Goal: Information Seeking & Learning: Understand process/instructions

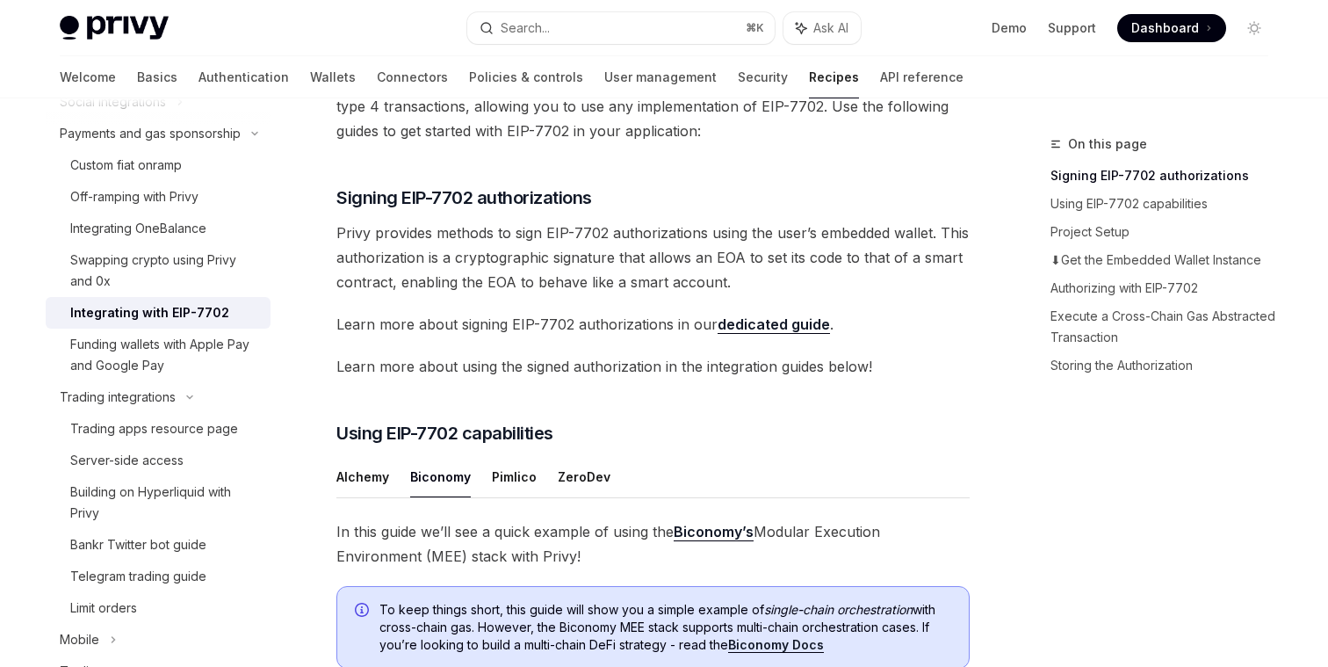
scroll to position [255, 0]
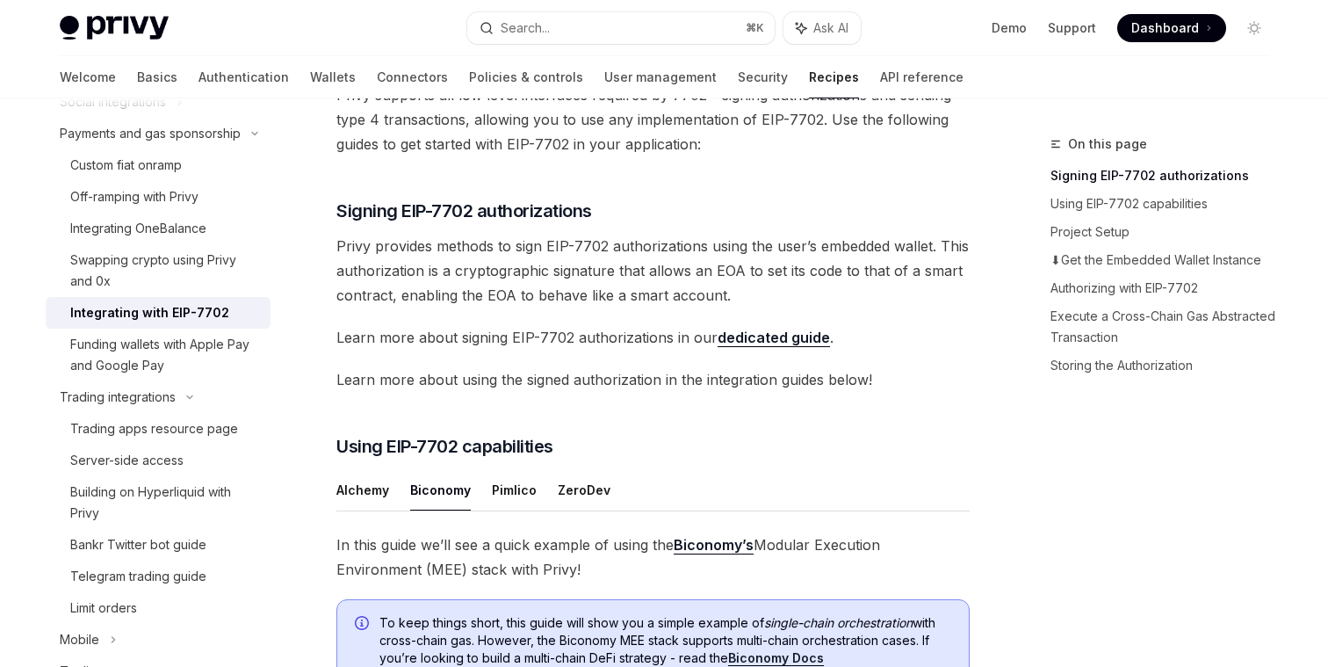
click at [625, 270] on span "Privy provides methods to sign EIP-7702 authorizations using the user’s embedde…" at bounding box center [652, 271] width 633 height 74
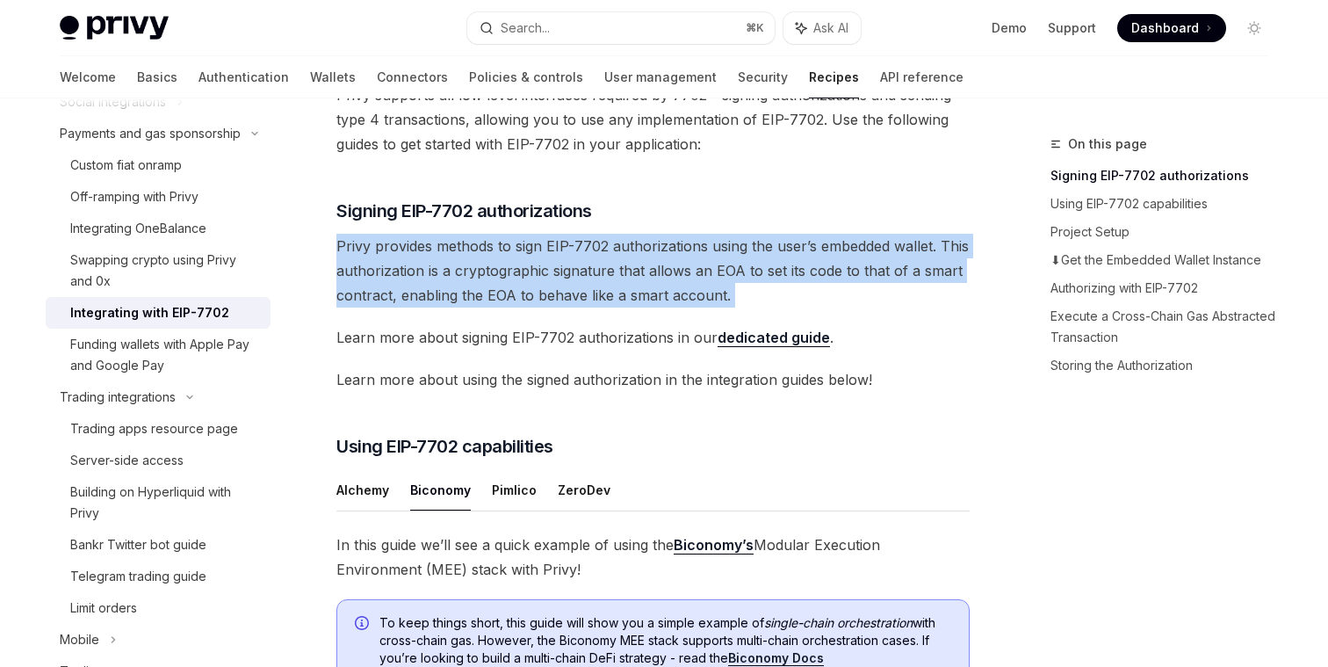
click at [625, 270] on span "Privy provides methods to sign EIP-7702 authorizations using the user’s embedde…" at bounding box center [652, 271] width 633 height 74
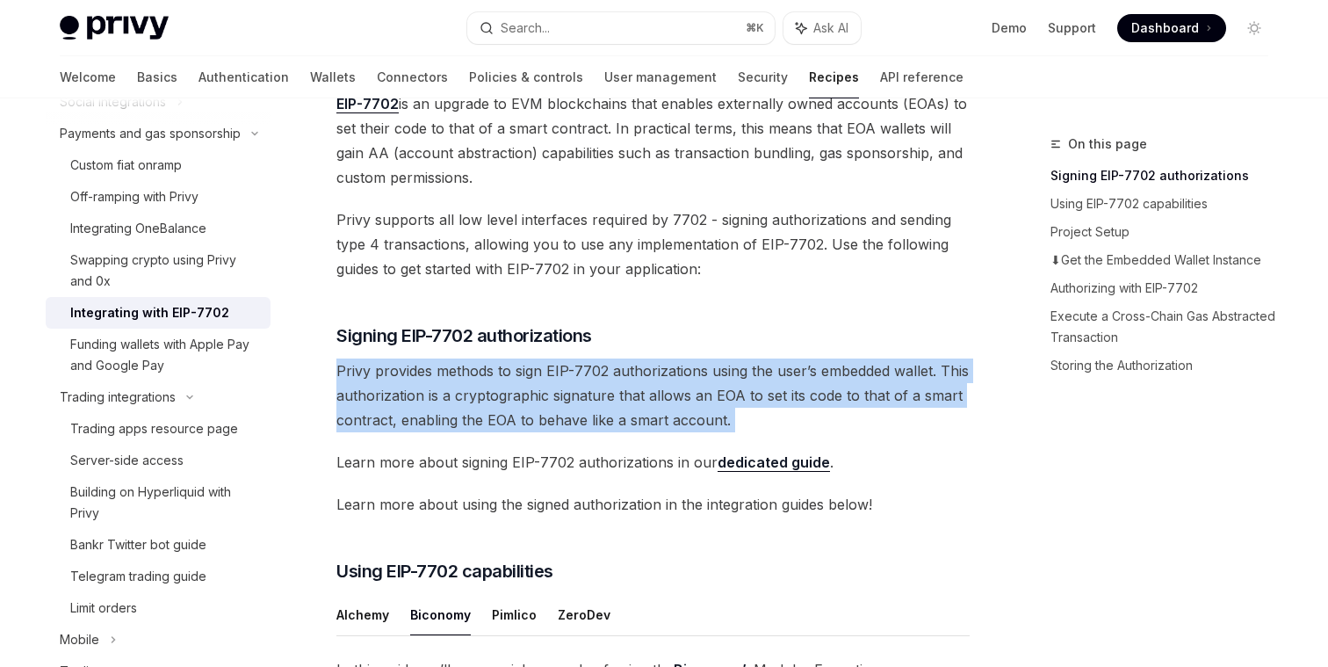
scroll to position [0, 0]
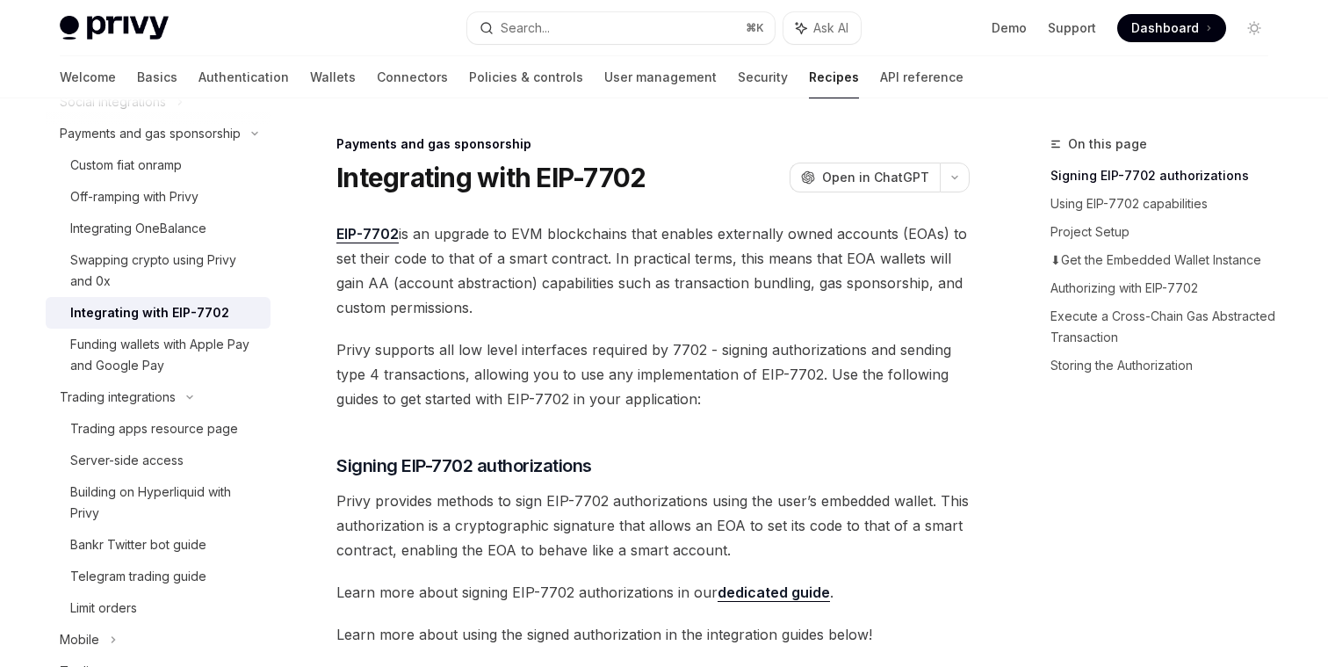
click at [610, 259] on span "EIP-7702 is an upgrade to EVM blockchains that enables externally owned account…" at bounding box center [652, 270] width 633 height 98
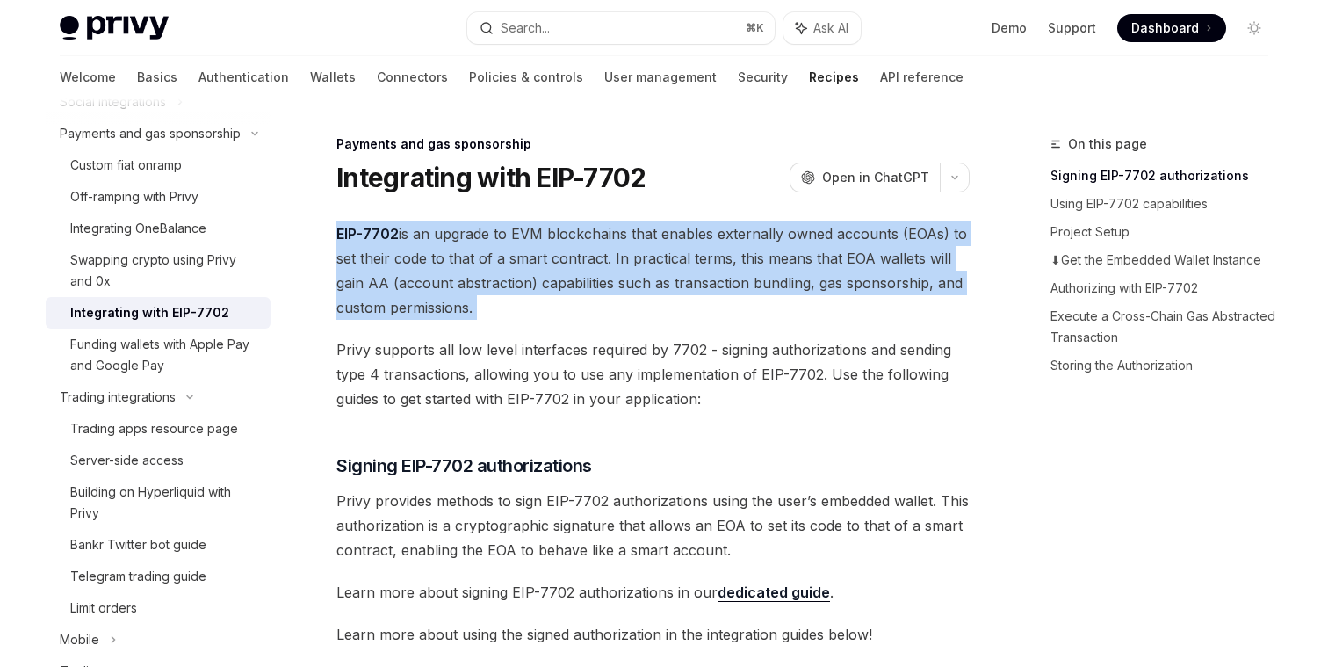
click at [610, 259] on span "EIP-7702 is an upgrade to EVM blockchains that enables externally owned account…" at bounding box center [652, 270] width 633 height 98
click at [562, 305] on span "EIP-7702 is an upgrade to EVM blockchains that enables externally owned account…" at bounding box center [652, 270] width 633 height 98
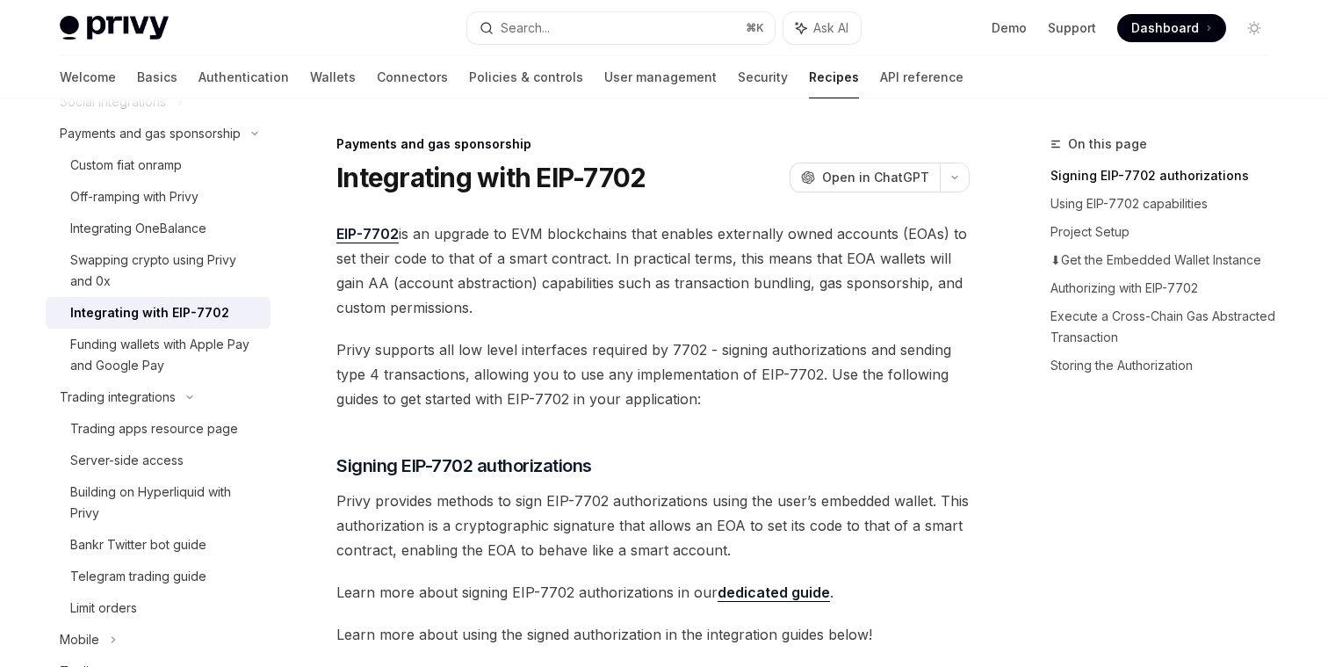
click at [553, 291] on span "EIP-7702 is an upgrade to EVM blockchains that enables externally owned account…" at bounding box center [652, 270] width 633 height 98
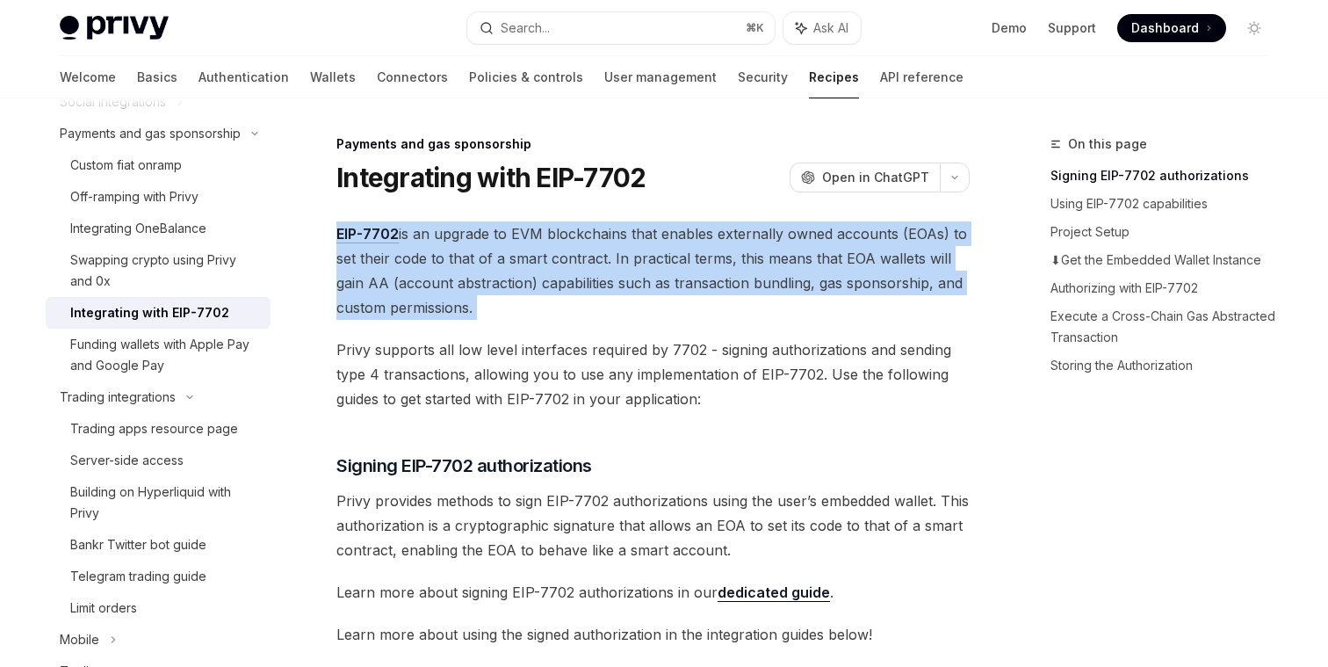
click at [553, 291] on span "EIP-7702 is an upgrade to EVM blockchains that enables externally owned account…" at bounding box center [652, 270] width 633 height 98
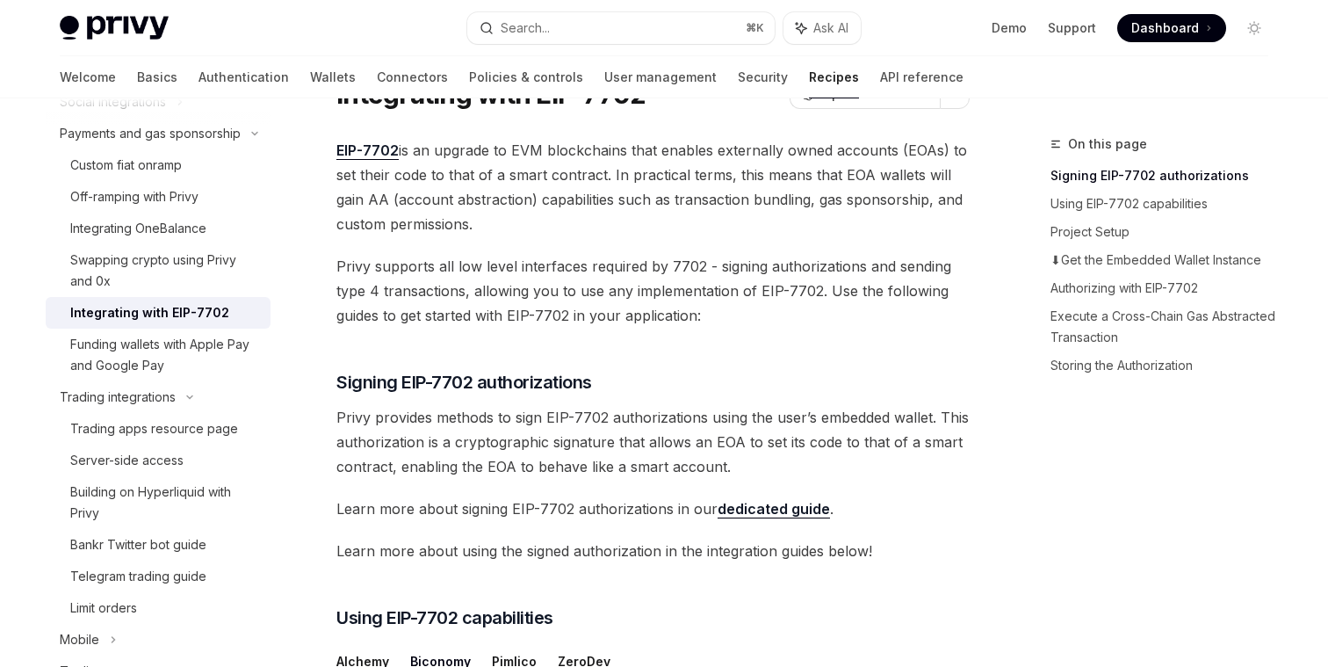
scroll to position [90, 0]
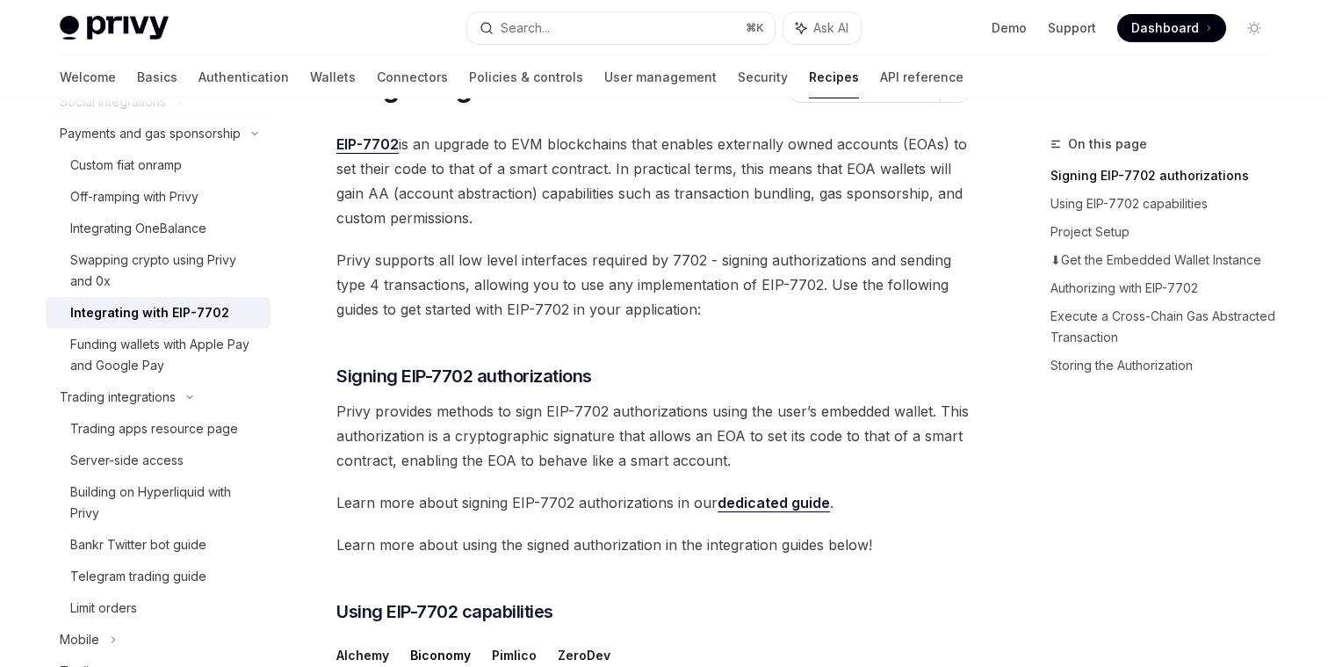
click at [538, 265] on span "Privy supports all low level interfaces required by 7702 - signing authorizatio…" at bounding box center [652, 285] width 633 height 74
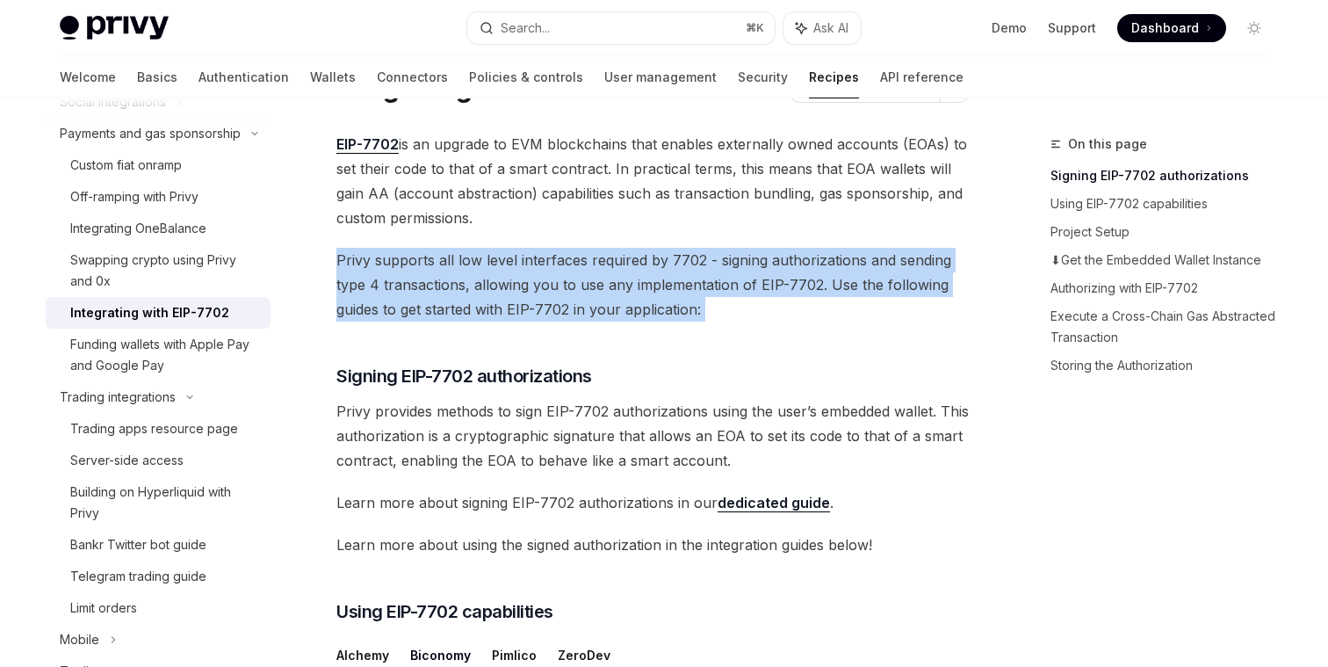
click at [538, 265] on span "Privy supports all low level interfaces required by 7702 - signing authorizatio…" at bounding box center [652, 285] width 633 height 74
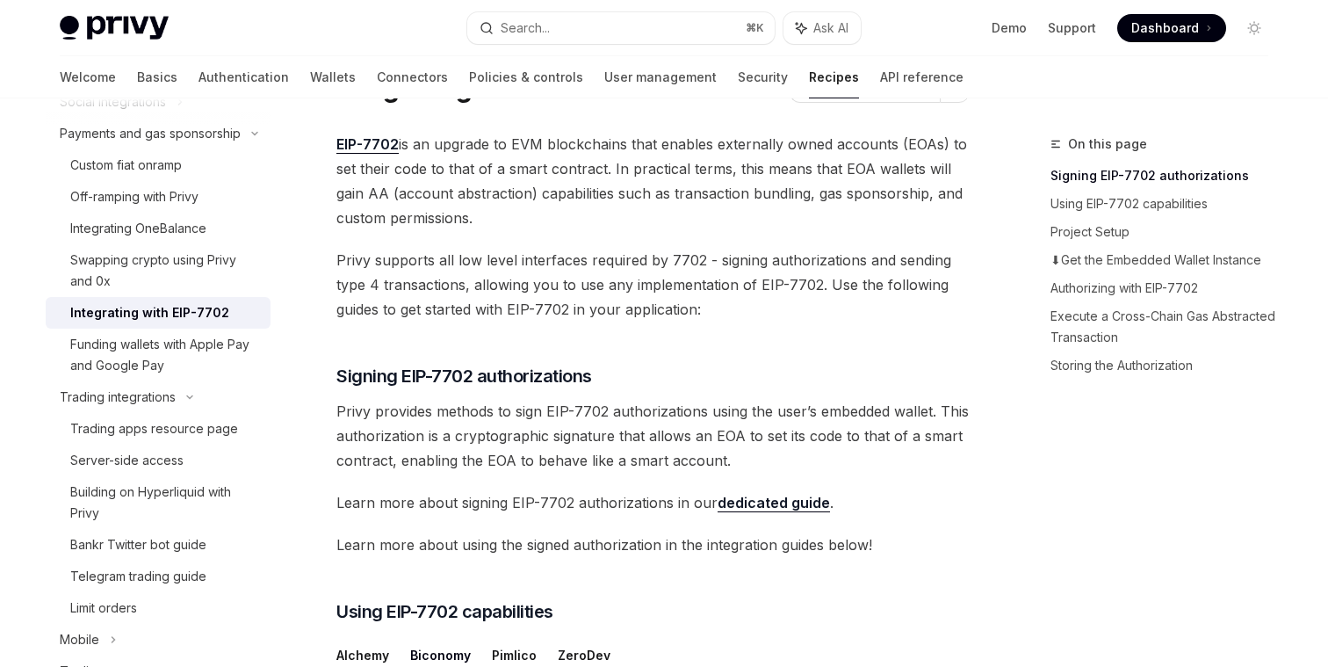
click at [530, 264] on span "Privy supports all low level interfaces required by 7702 - signing authorizatio…" at bounding box center [652, 285] width 633 height 74
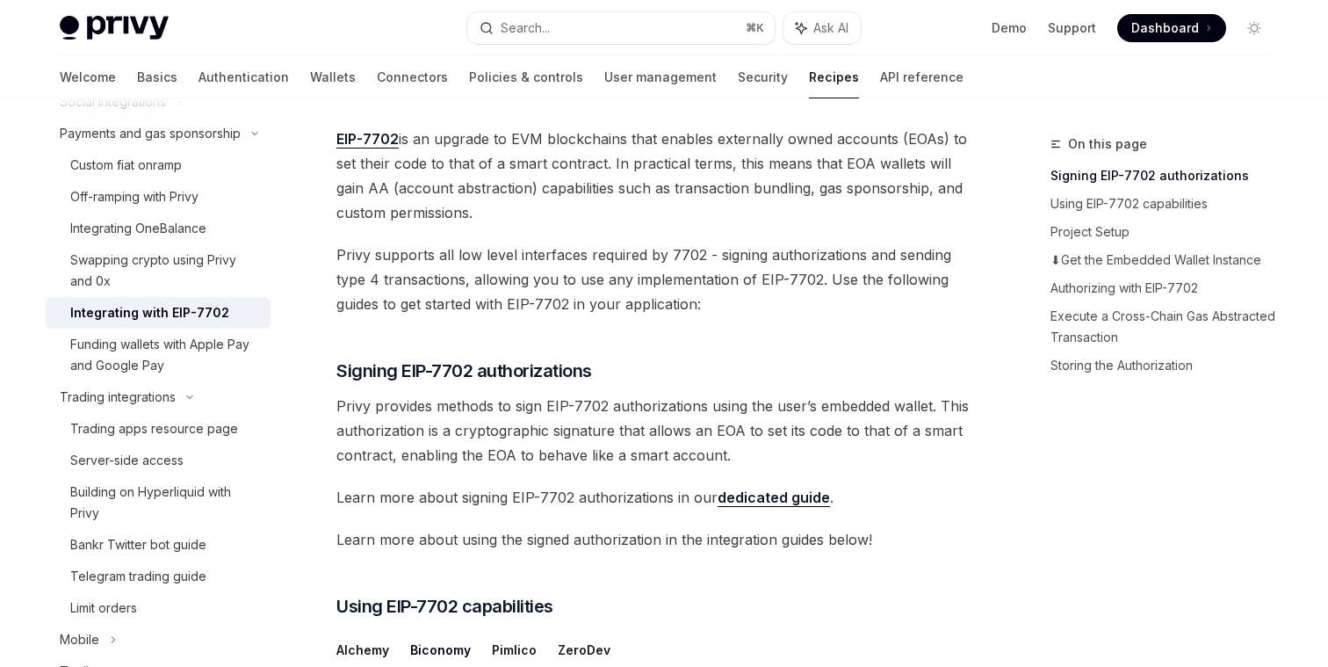
click at [525, 277] on span "Privy supports all low level interfaces required by 7702 - signing authorizatio…" at bounding box center [652, 279] width 633 height 74
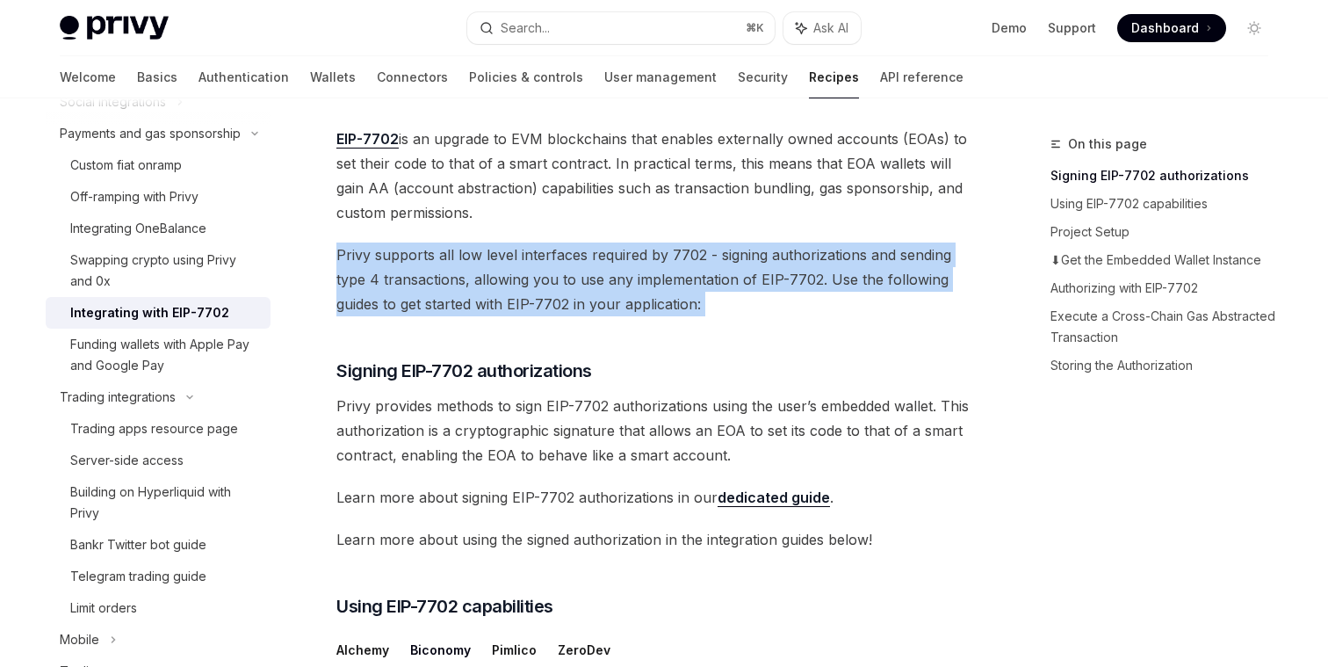
click at [525, 277] on span "Privy supports all low level interfaces required by 7702 - signing authorizatio…" at bounding box center [652, 279] width 633 height 74
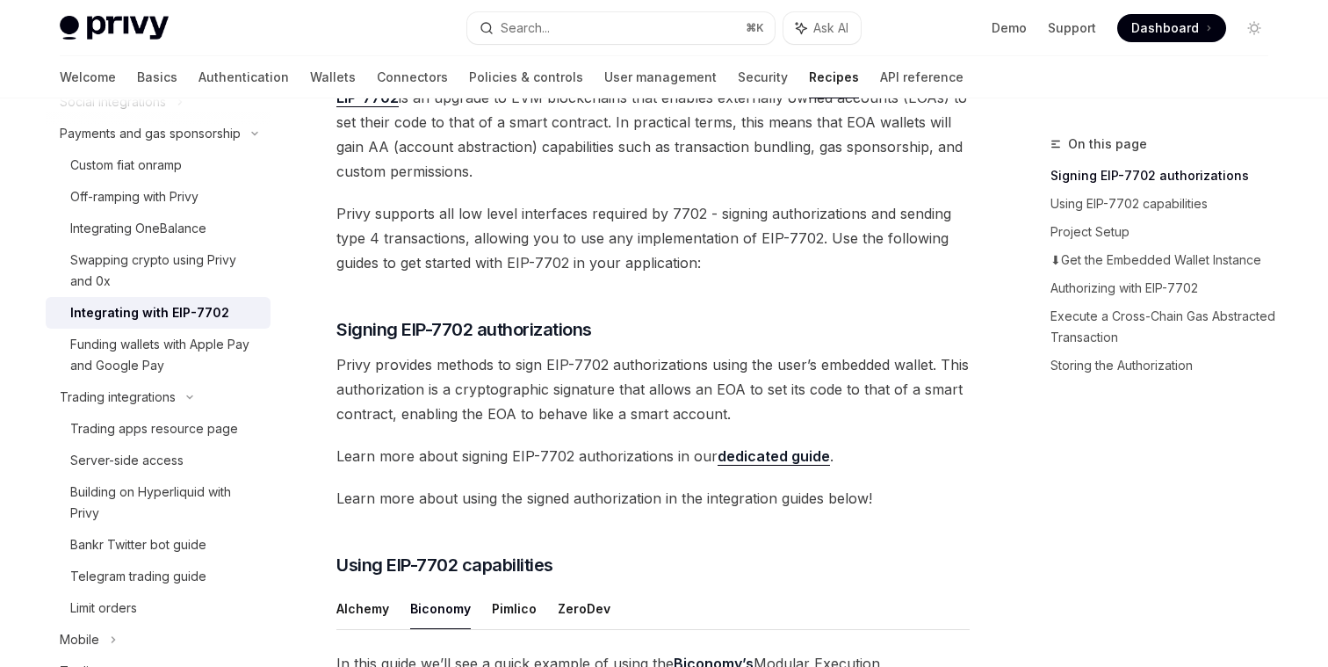
click at [524, 328] on span "Signing EIP-7702 authorizations" at bounding box center [464, 329] width 256 height 25
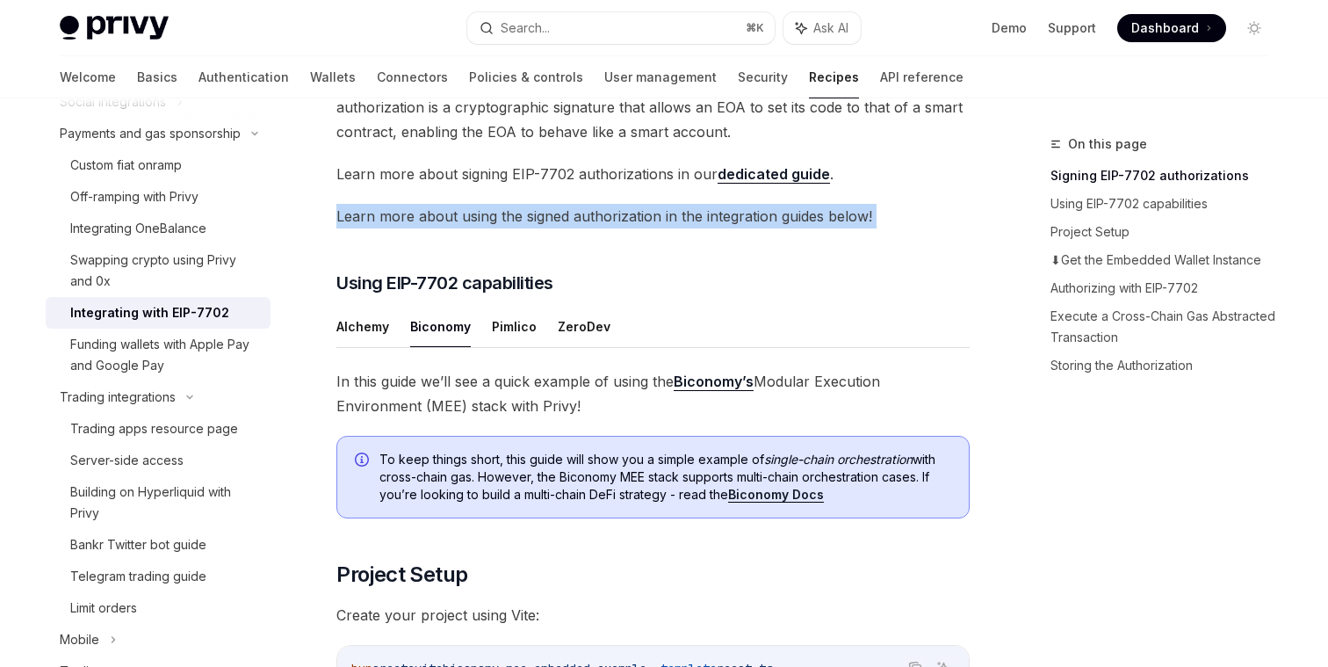
scroll to position [420, 0]
click at [558, 334] on button "ZeroDev" at bounding box center [584, 324] width 53 height 41
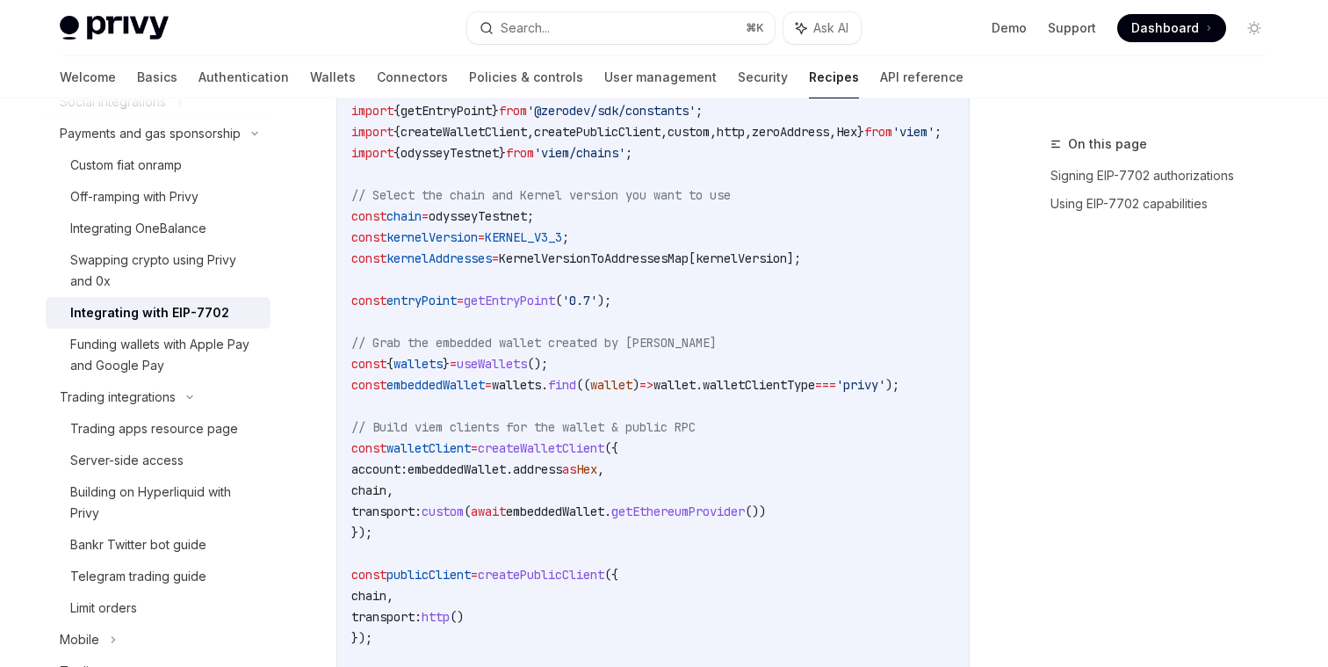
scroll to position [1922, 0]
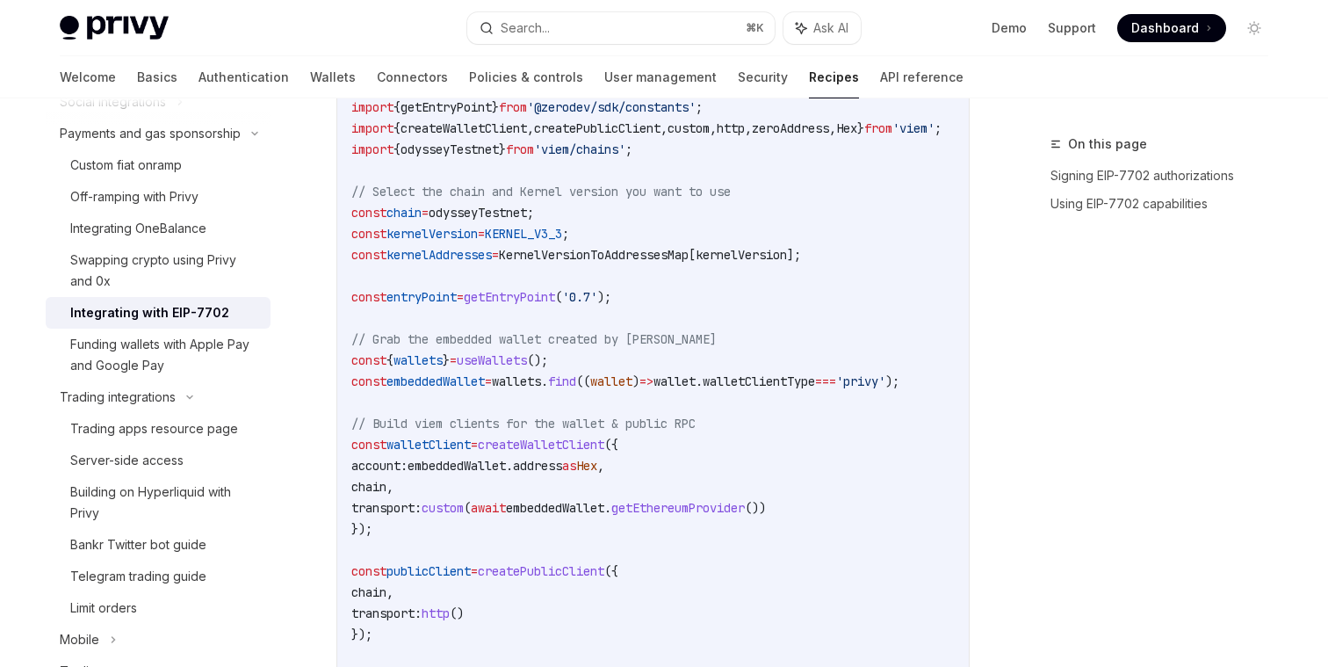
click at [502, 458] on span "embeddedWallet" at bounding box center [456, 466] width 98 height 16
click at [430, 436] on span "walletClient" at bounding box center [428, 444] width 84 height 16
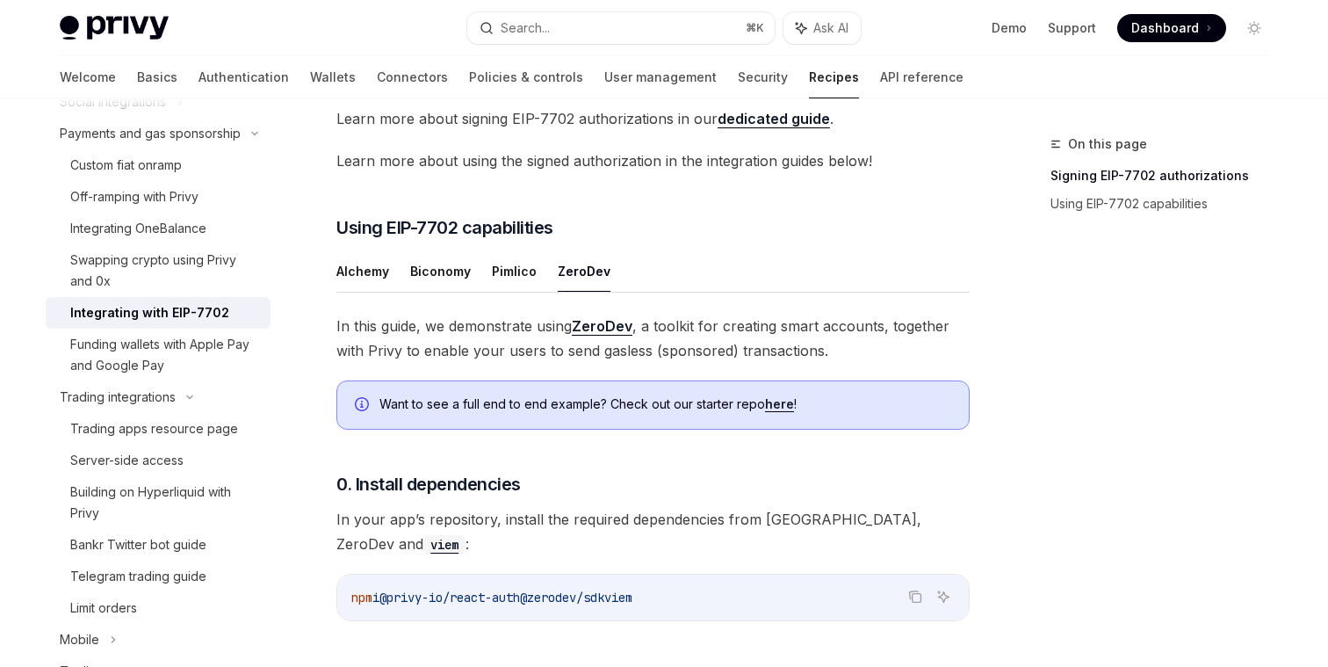
scroll to position [468, 0]
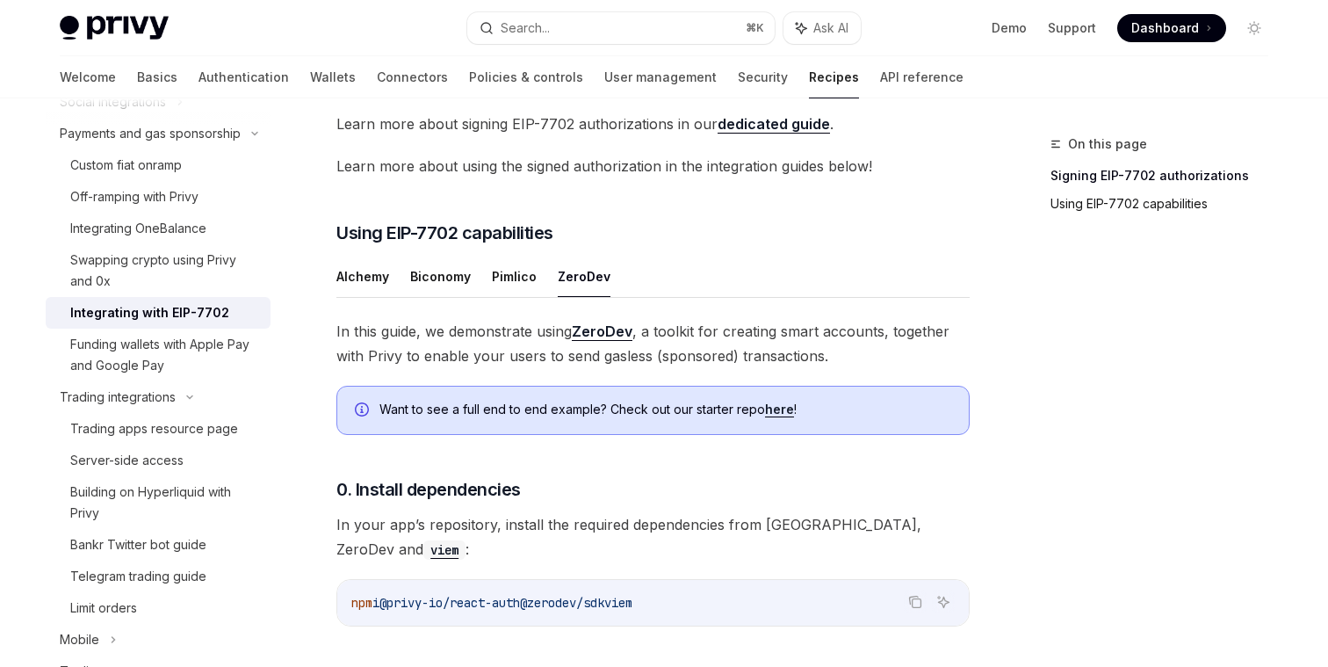
click at [1188, 213] on link "Using EIP-7702 capabilities" at bounding box center [1166, 204] width 232 height 28
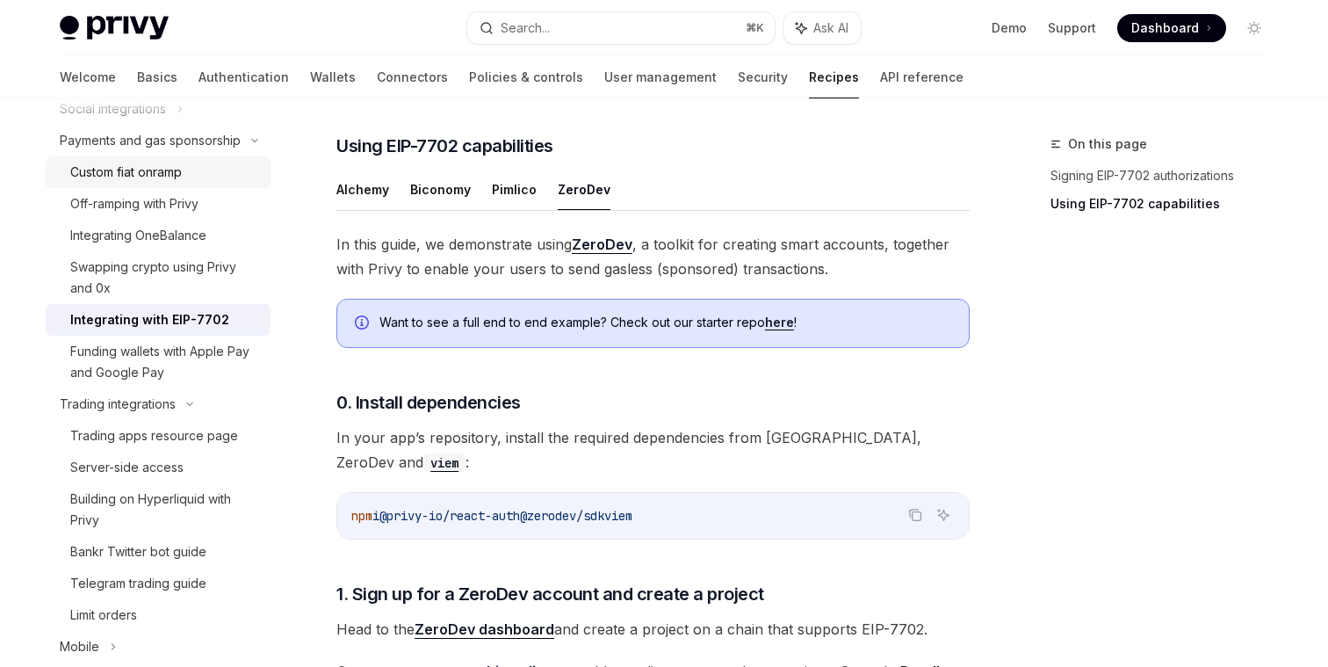
scroll to position [274, 0]
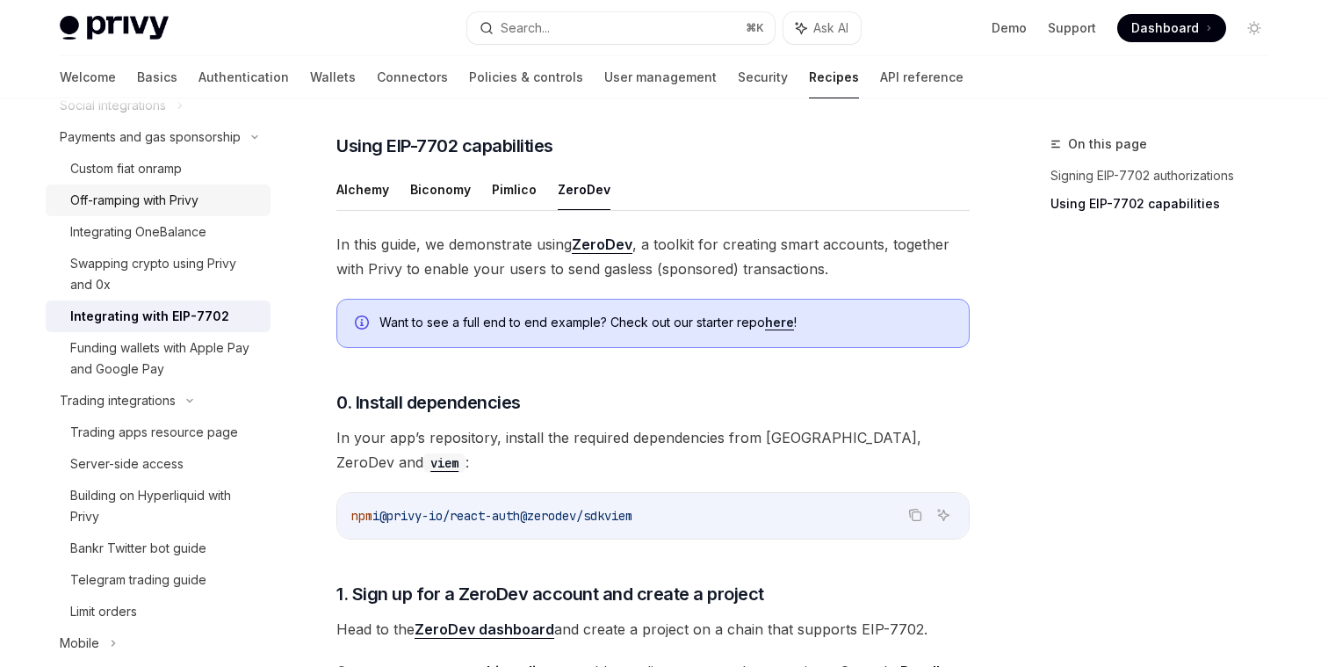
click at [172, 198] on div "Off-ramping with Privy" at bounding box center [134, 200] width 128 height 21
type textarea "*"
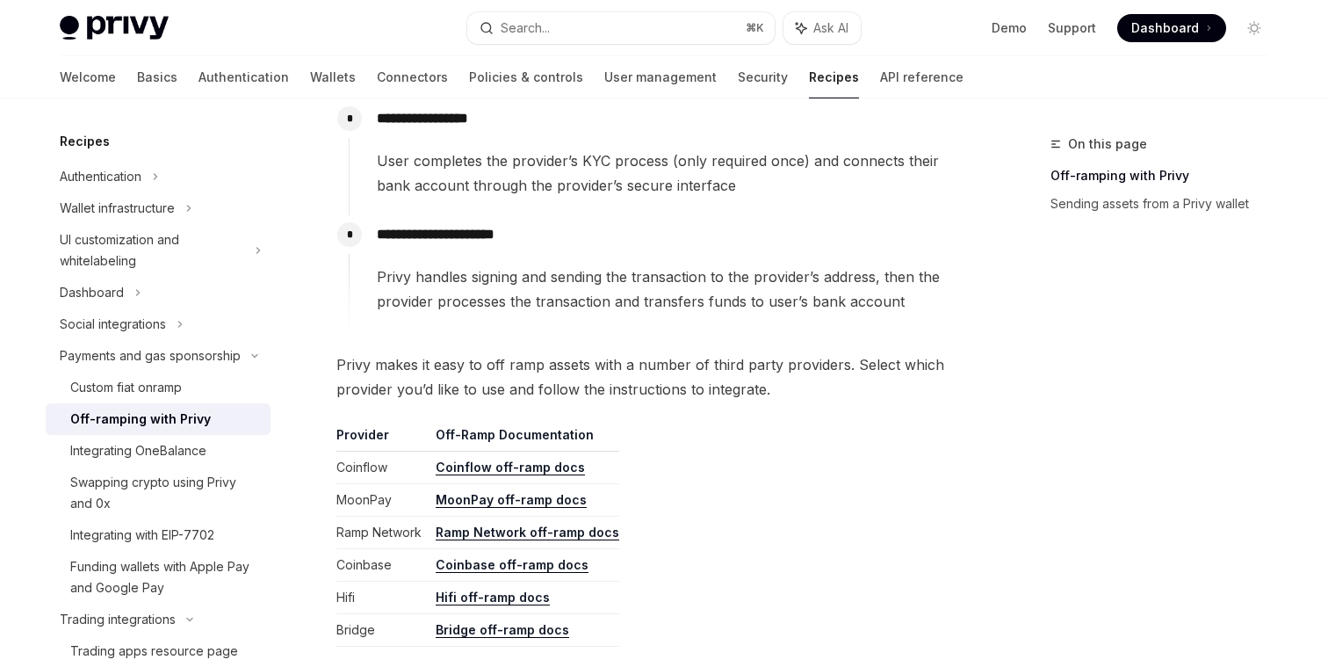
scroll to position [52, 0]
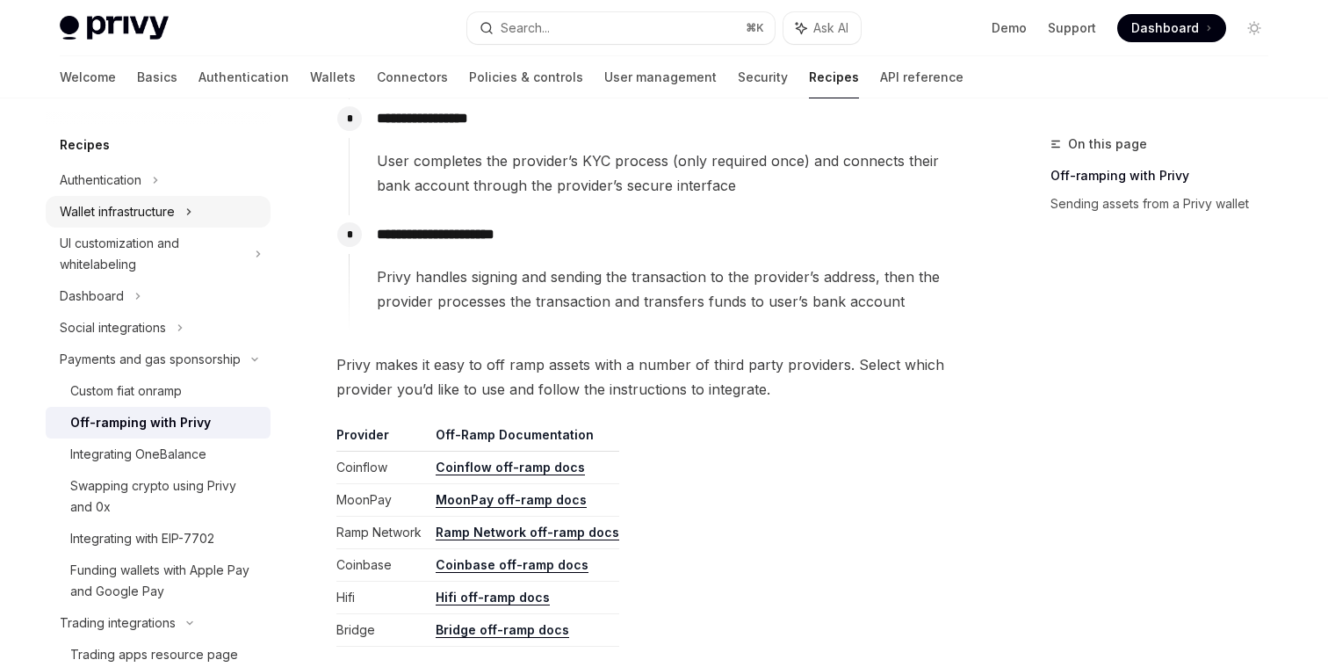
click at [197, 217] on div "Wallet infrastructure" at bounding box center [158, 212] width 225 height 32
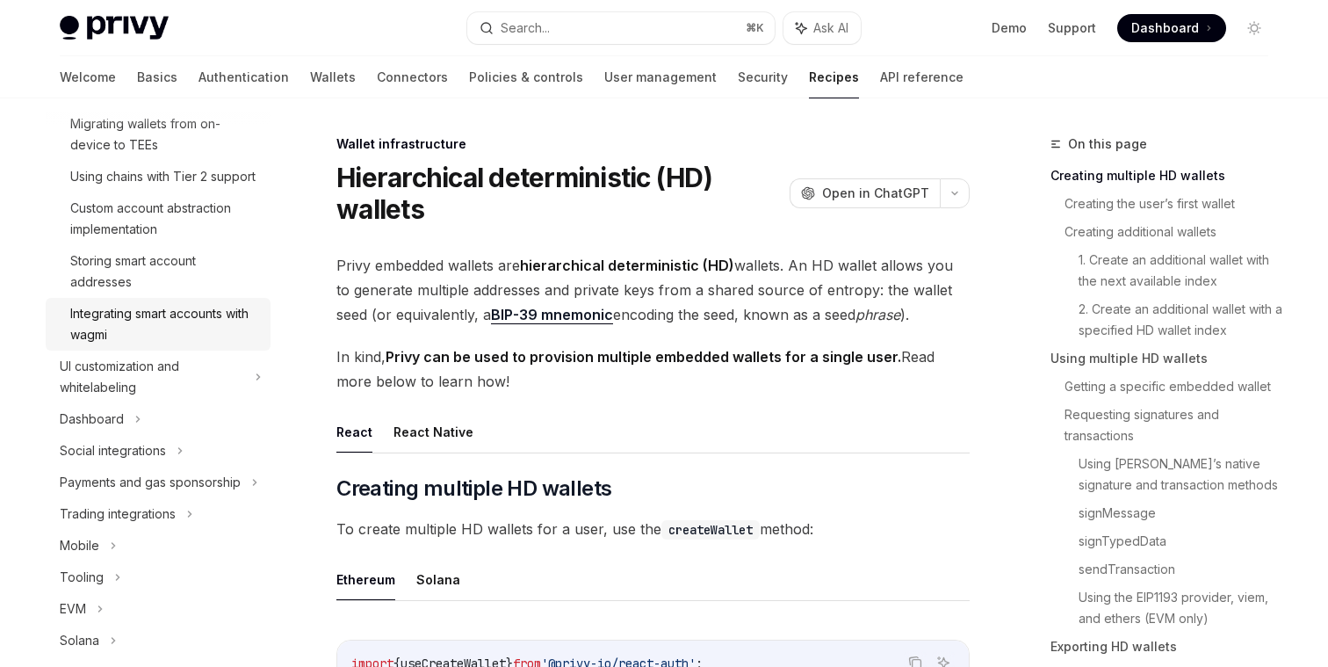
scroll to position [331, 0]
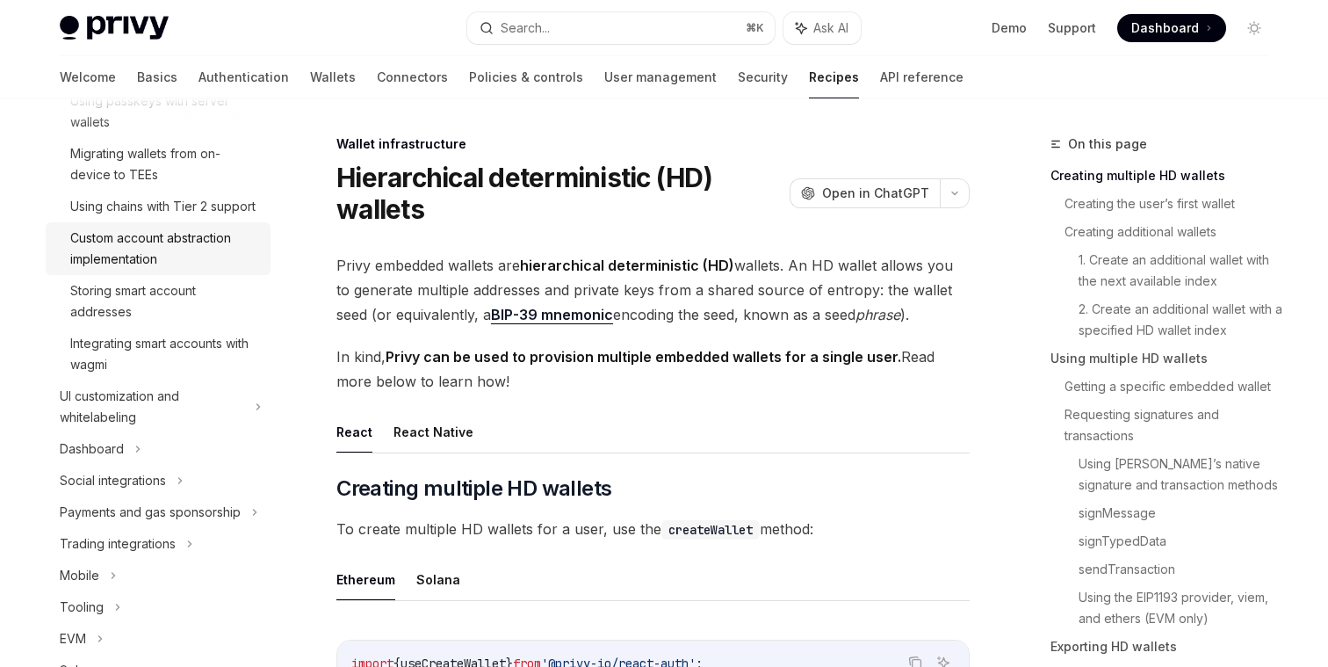
click at [191, 264] on div "Custom account abstraction implementation" at bounding box center [165, 248] width 190 height 42
type textarea "*"
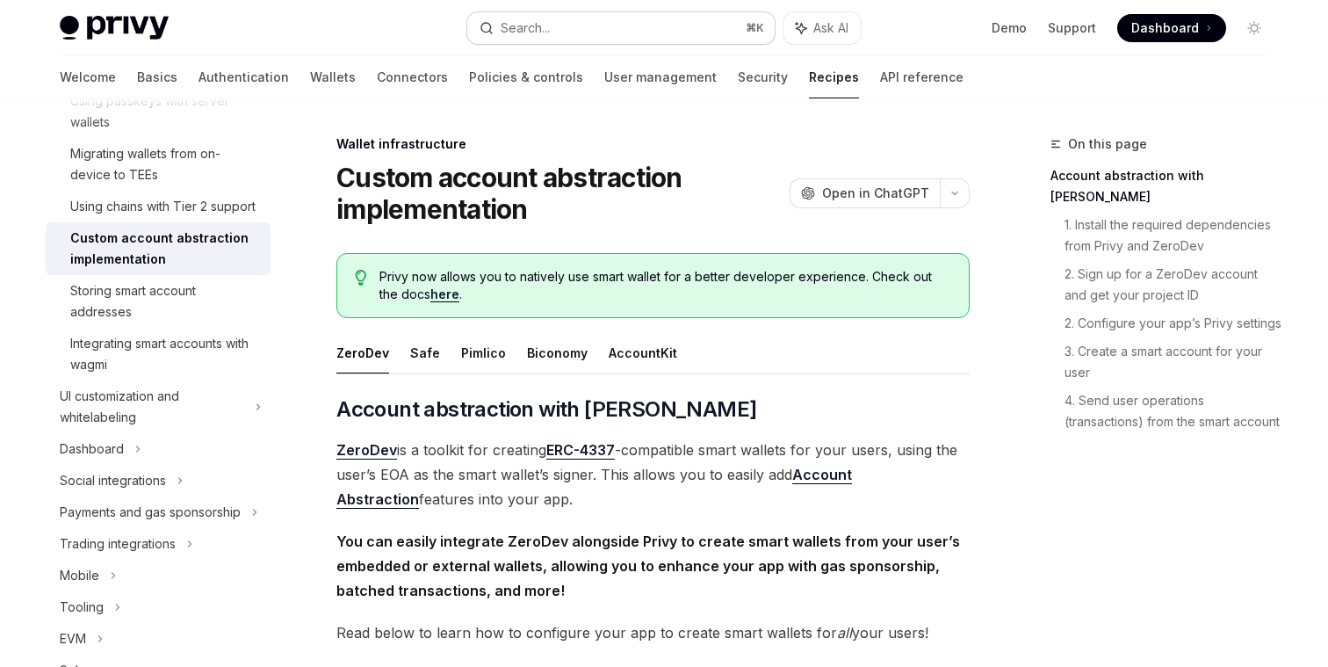
click at [631, 26] on button "Search... ⌘ K" at bounding box center [620, 28] width 307 height 32
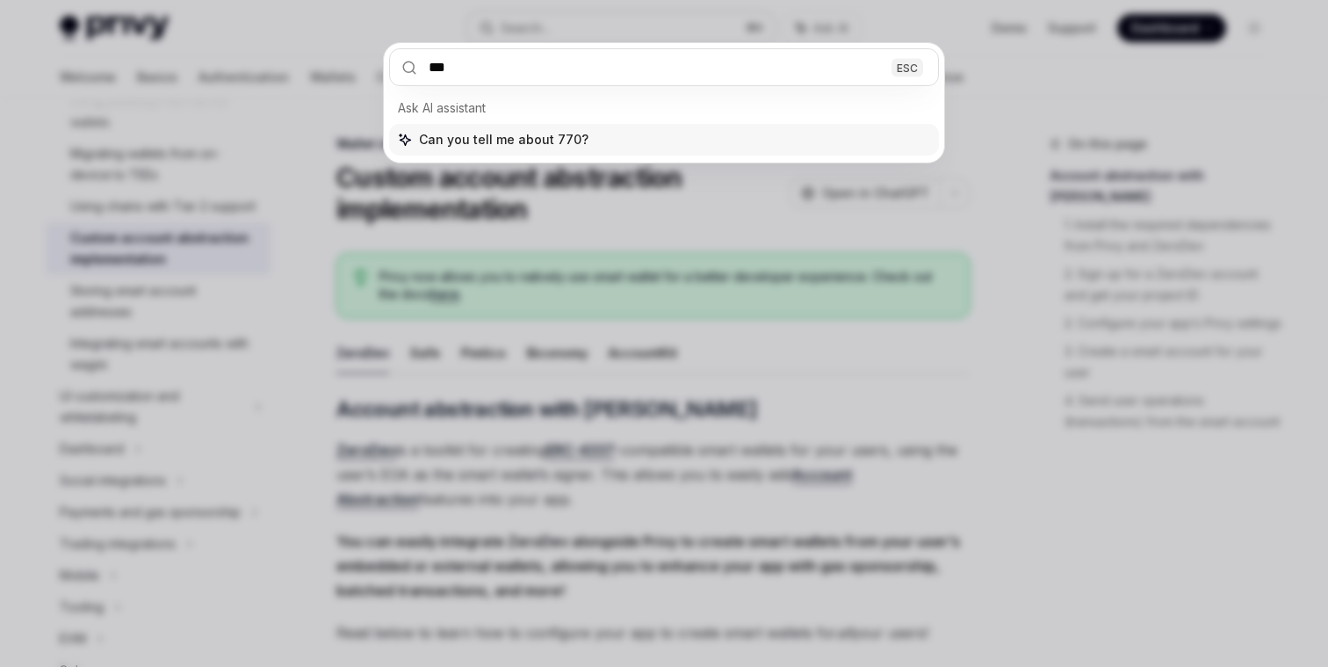
type input "****"
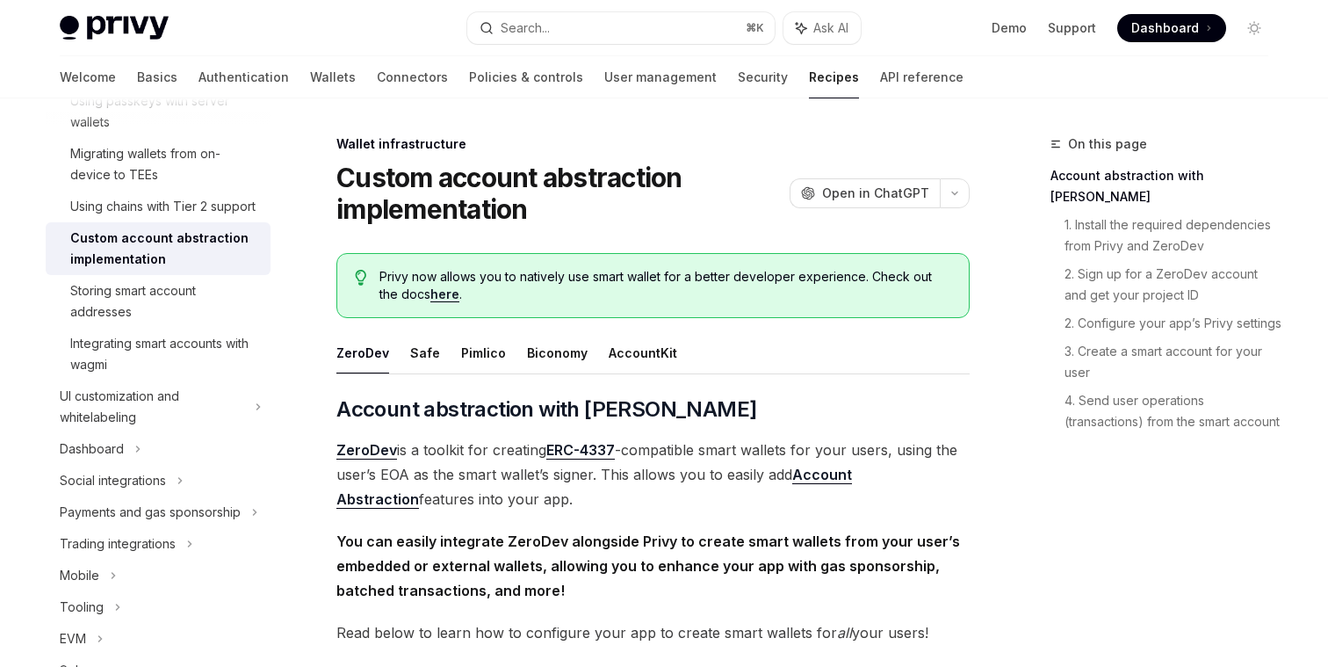
type textarea "*"
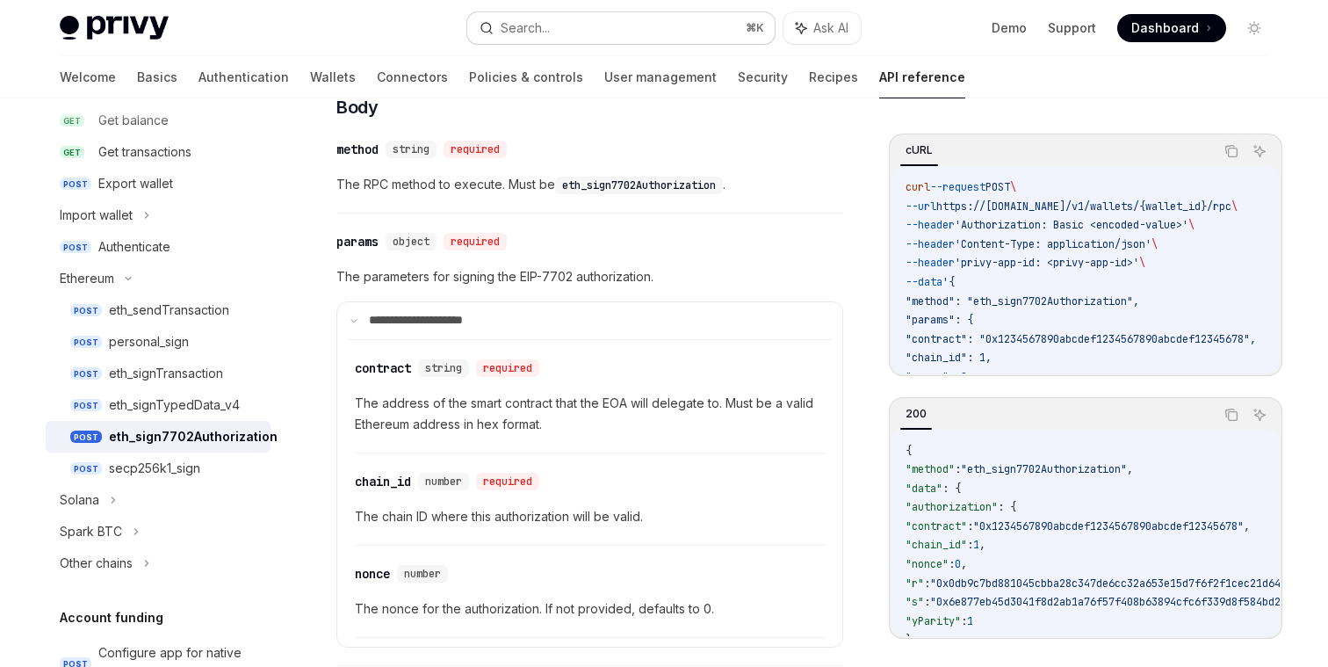
click at [593, 29] on button "Search... ⌘ K" at bounding box center [620, 28] width 307 height 32
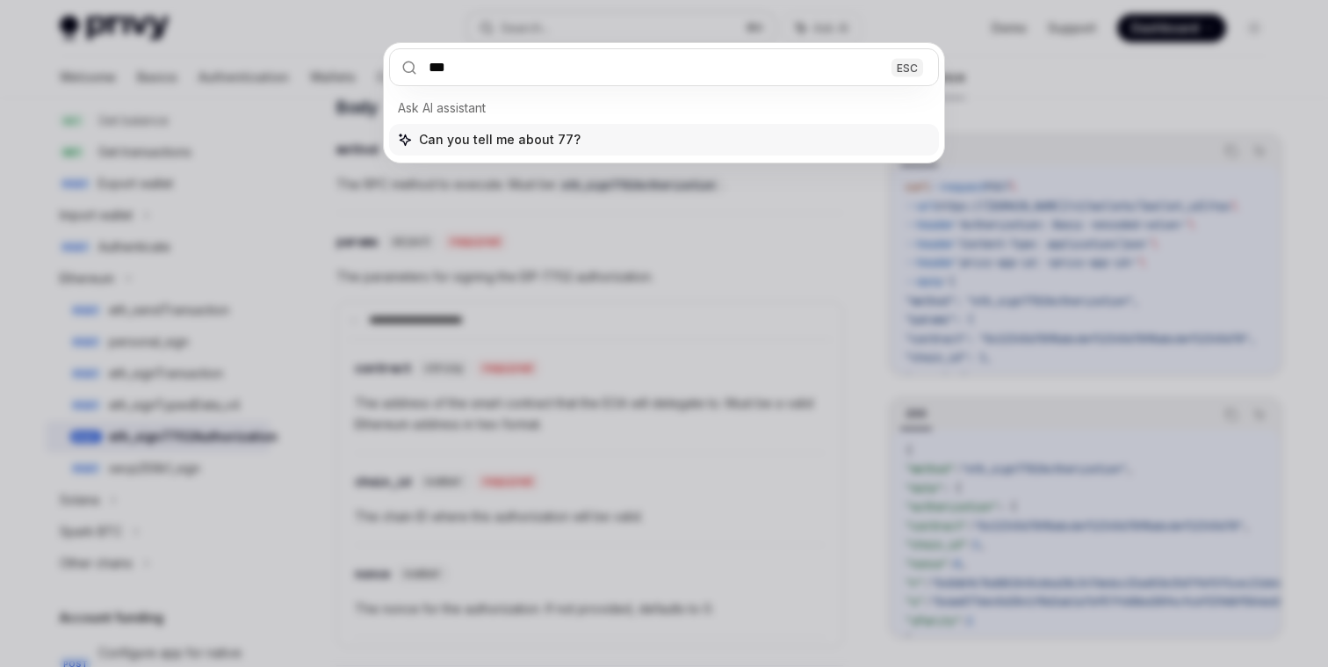
type input "****"
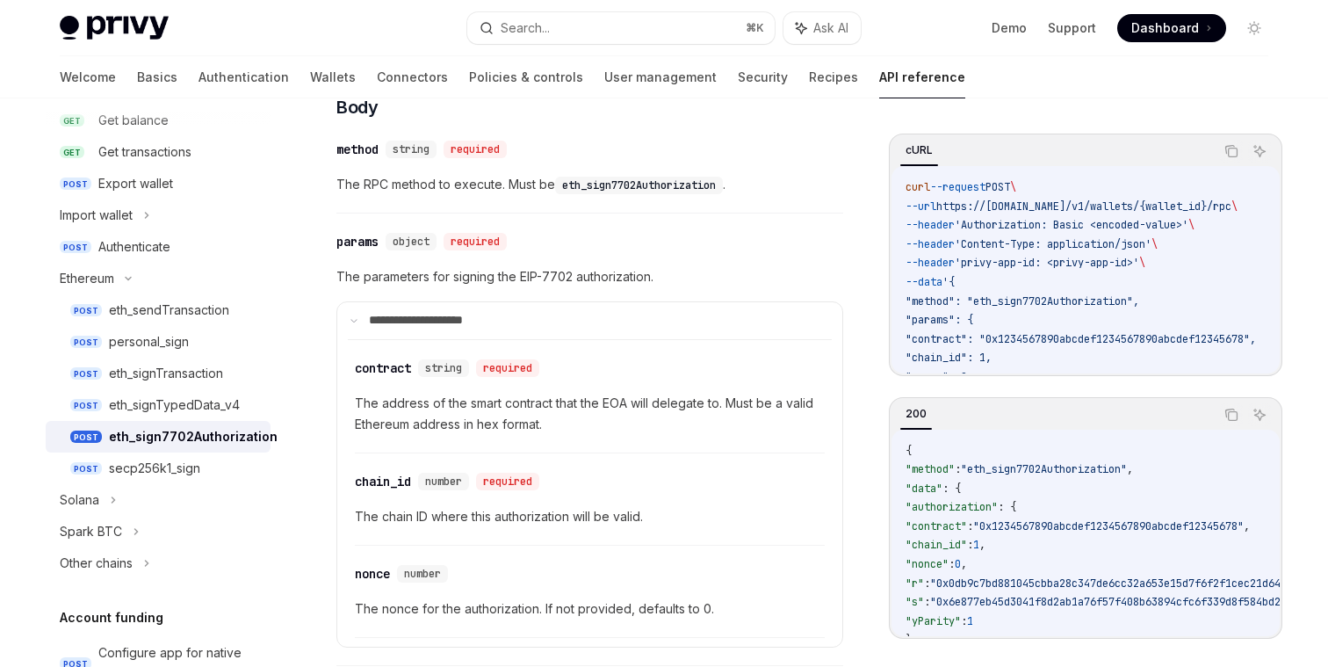
type textarea "*"
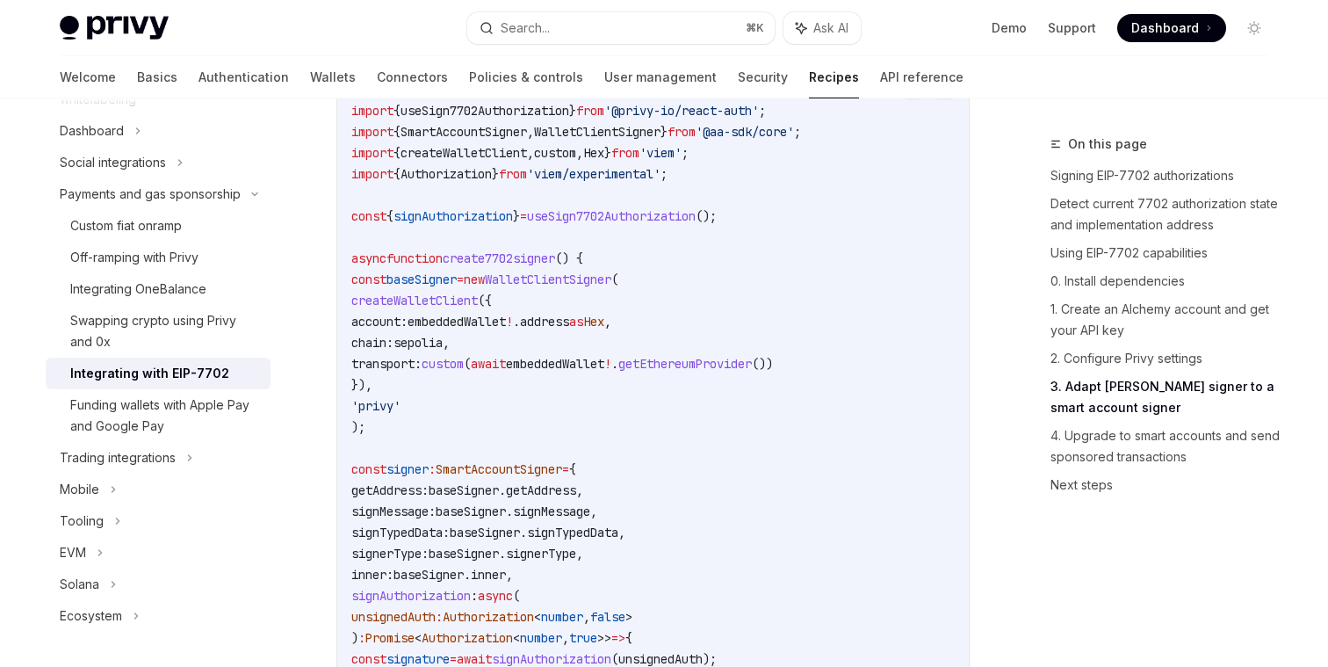
scroll to position [2995, 0]
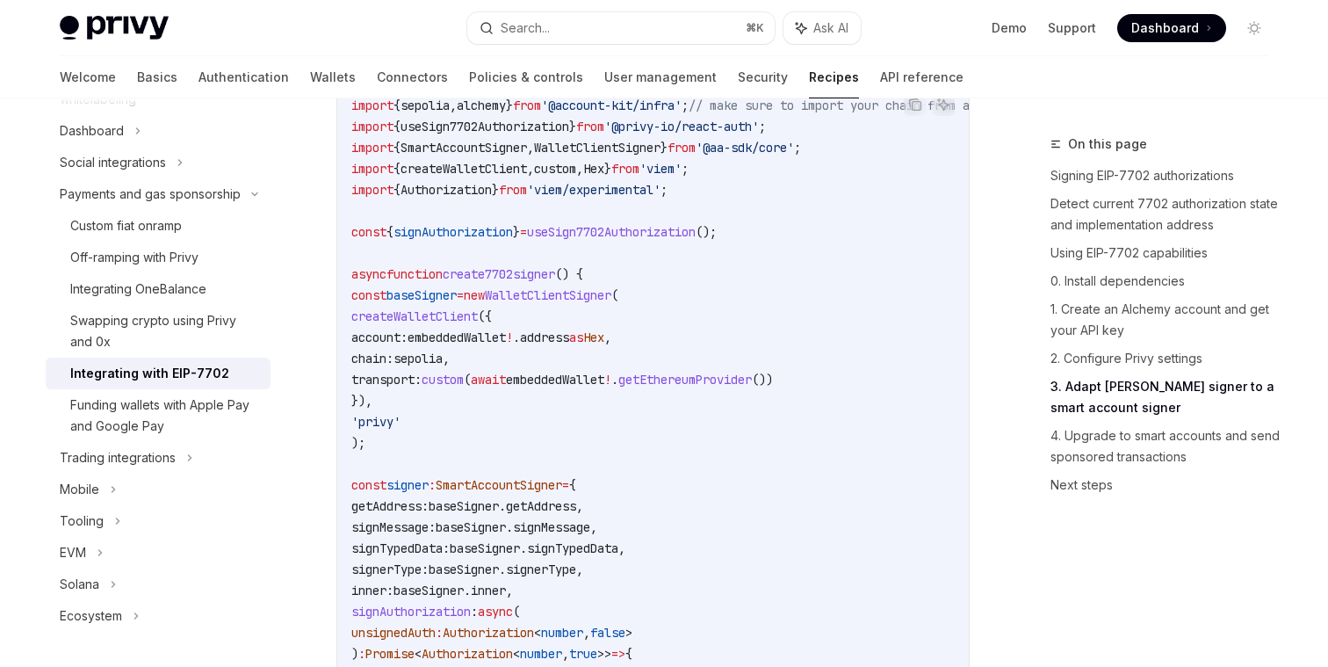
click at [523, 365] on code "import { sepolia , alchemy } from '@account-kit/infra' ; // make sure to import…" at bounding box center [751, 537] width 801 height 885
click at [506, 345] on span "embeddedWallet" at bounding box center [456, 337] width 98 height 16
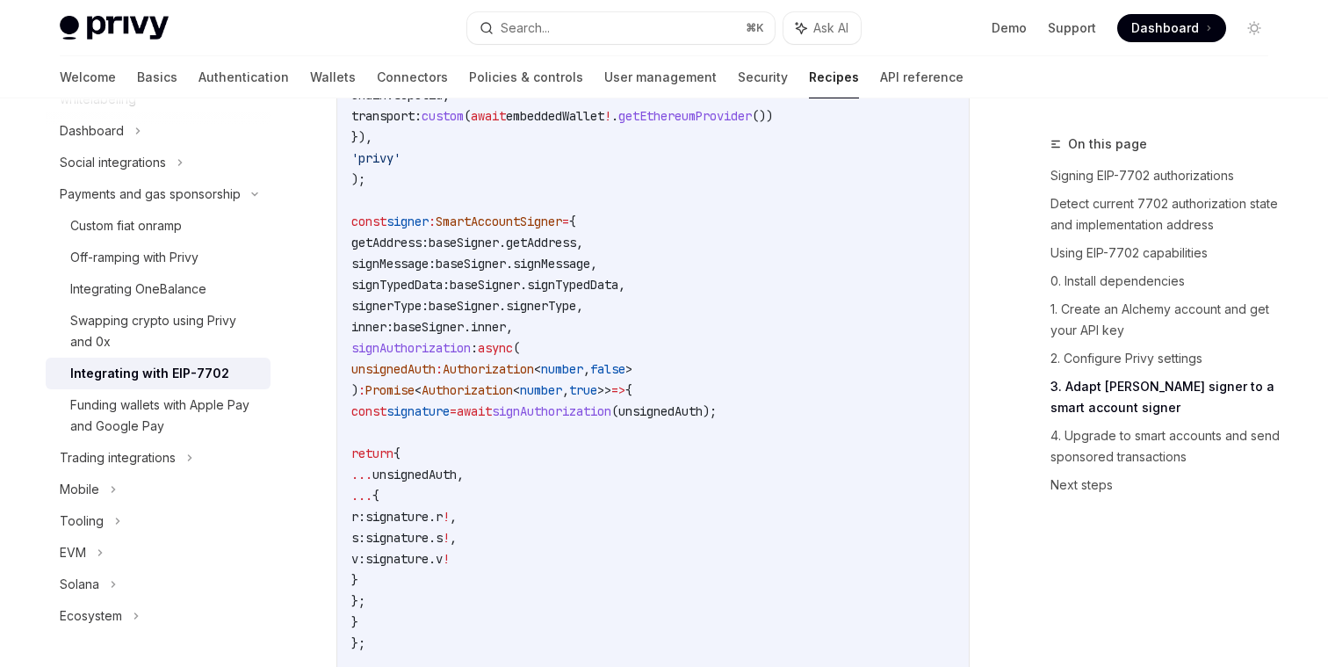
scroll to position [2978, 0]
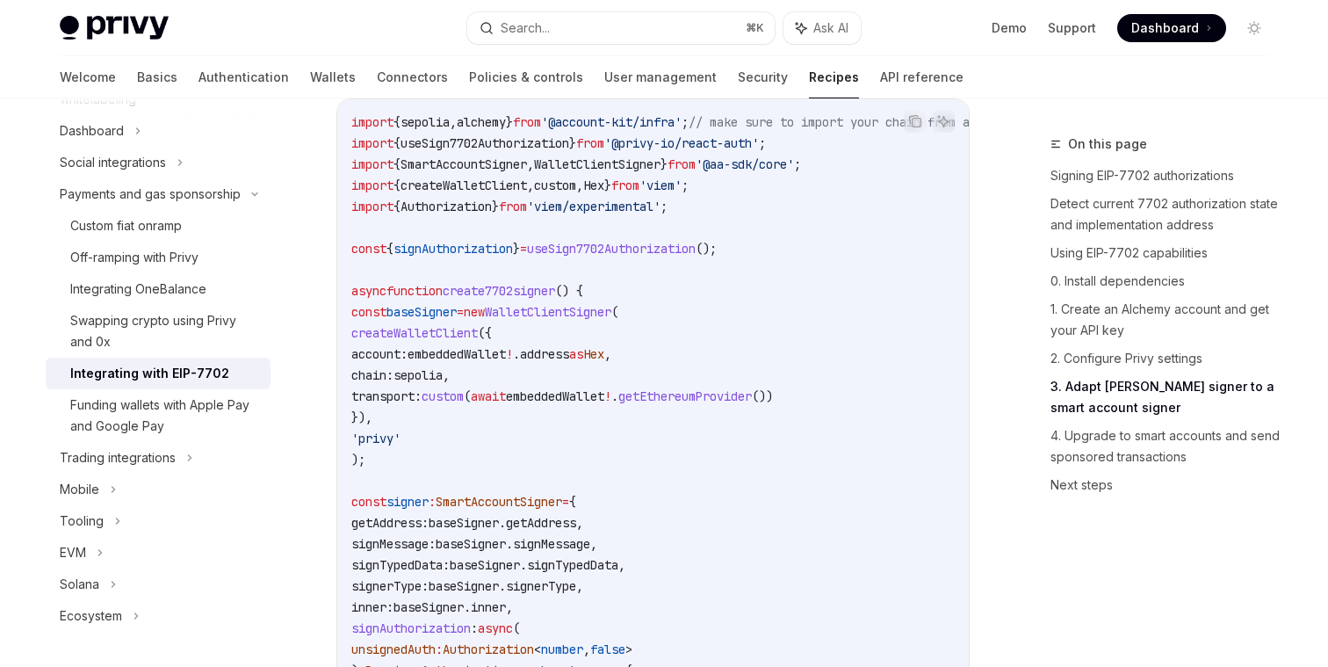
copy span "embeddedWallet"
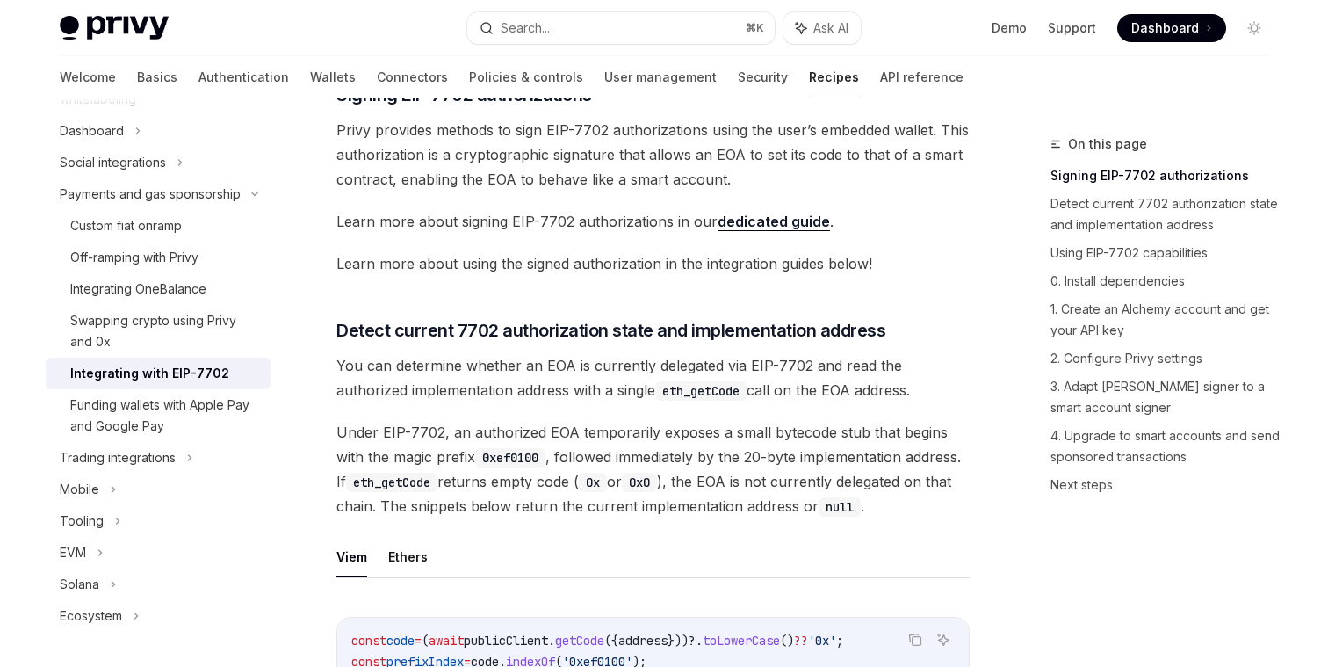
scroll to position [0, 0]
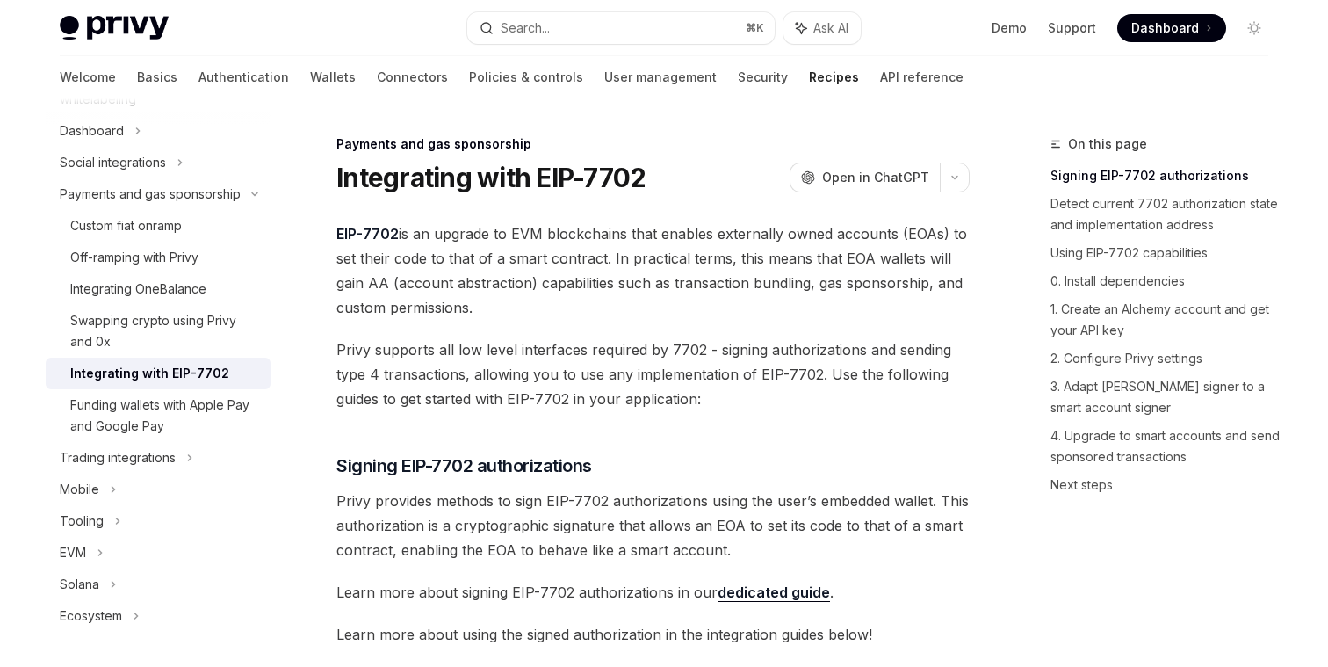
click at [387, 356] on span "Privy supports all low level interfaces required by 7702 - signing authorizatio…" at bounding box center [652, 374] width 633 height 74
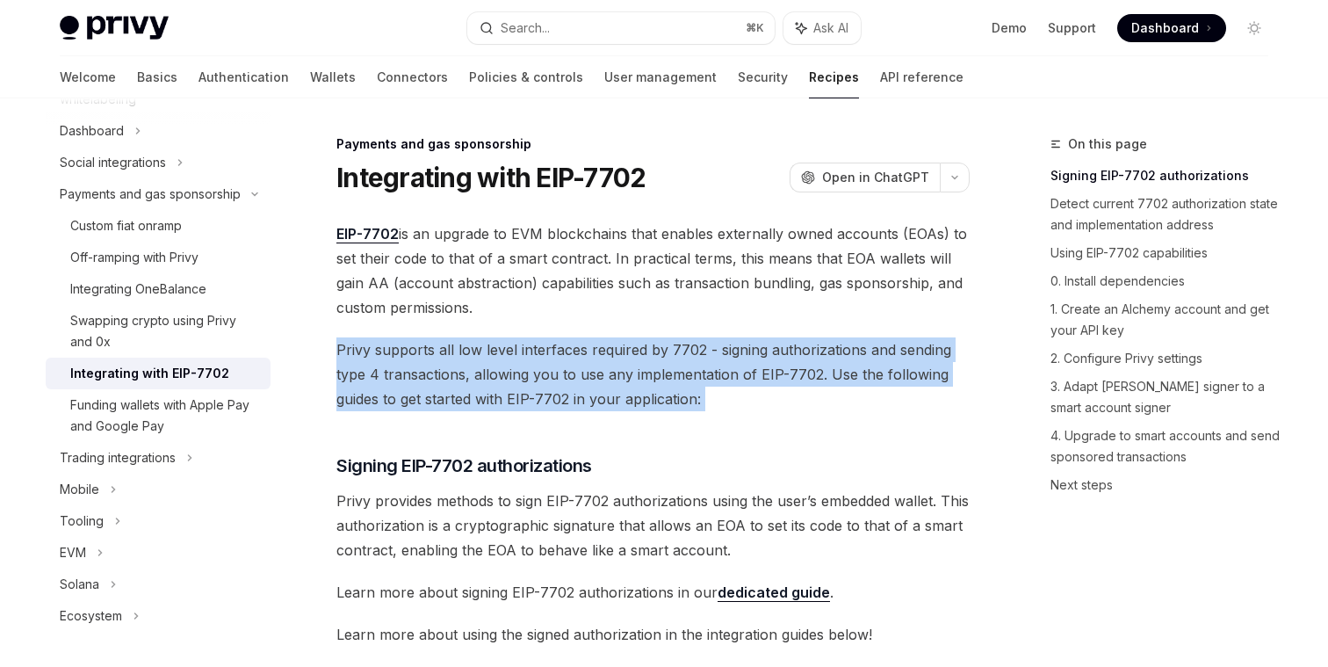
click at [387, 356] on span "Privy supports all low level interfaces required by 7702 - signing authorizatio…" at bounding box center [652, 374] width 633 height 74
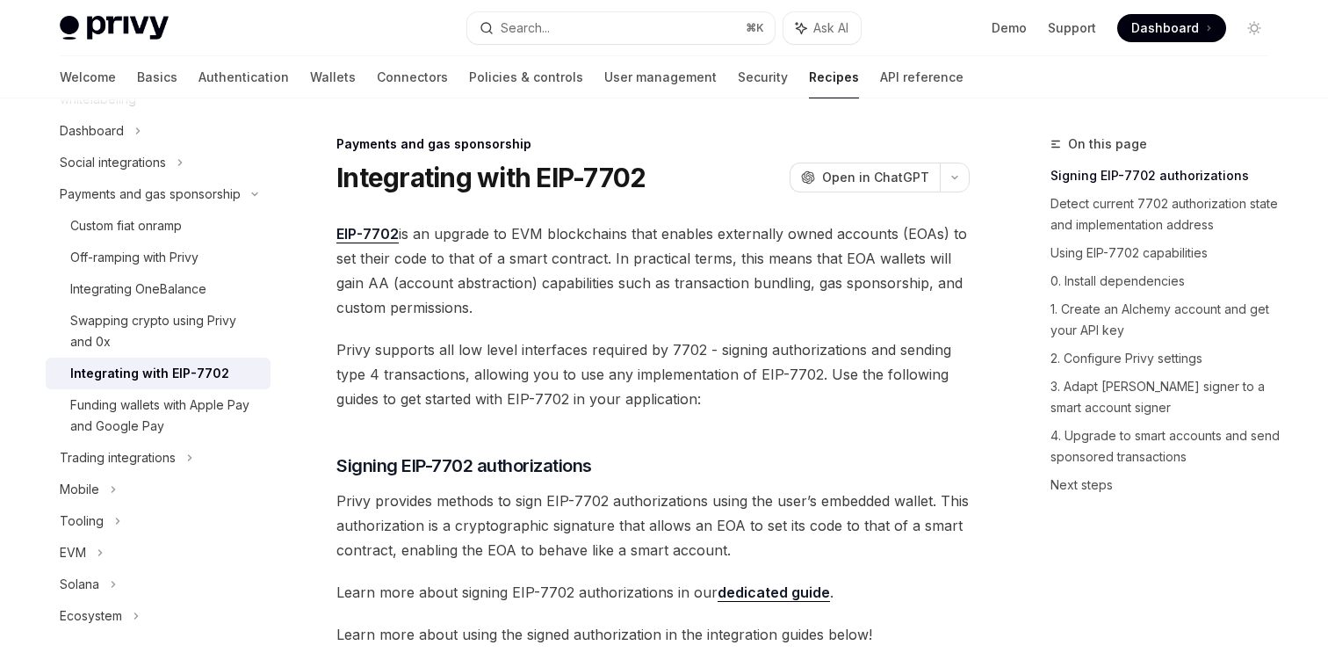
click at [418, 291] on span "EIP-7702 is an upgrade to EVM blockchains that enables externally owned account…" at bounding box center [652, 270] width 633 height 98
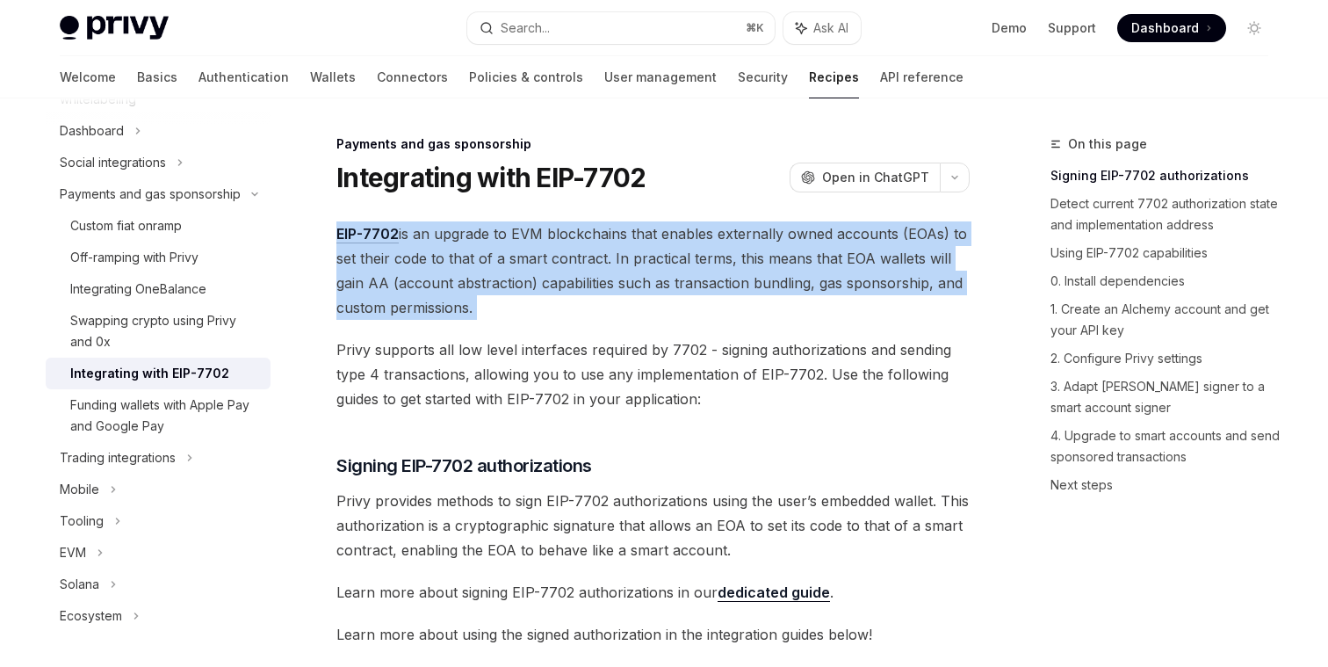
click at [418, 291] on span "EIP-7702 is an upgrade to EVM blockchains that enables externally owned account…" at bounding box center [652, 270] width 633 height 98
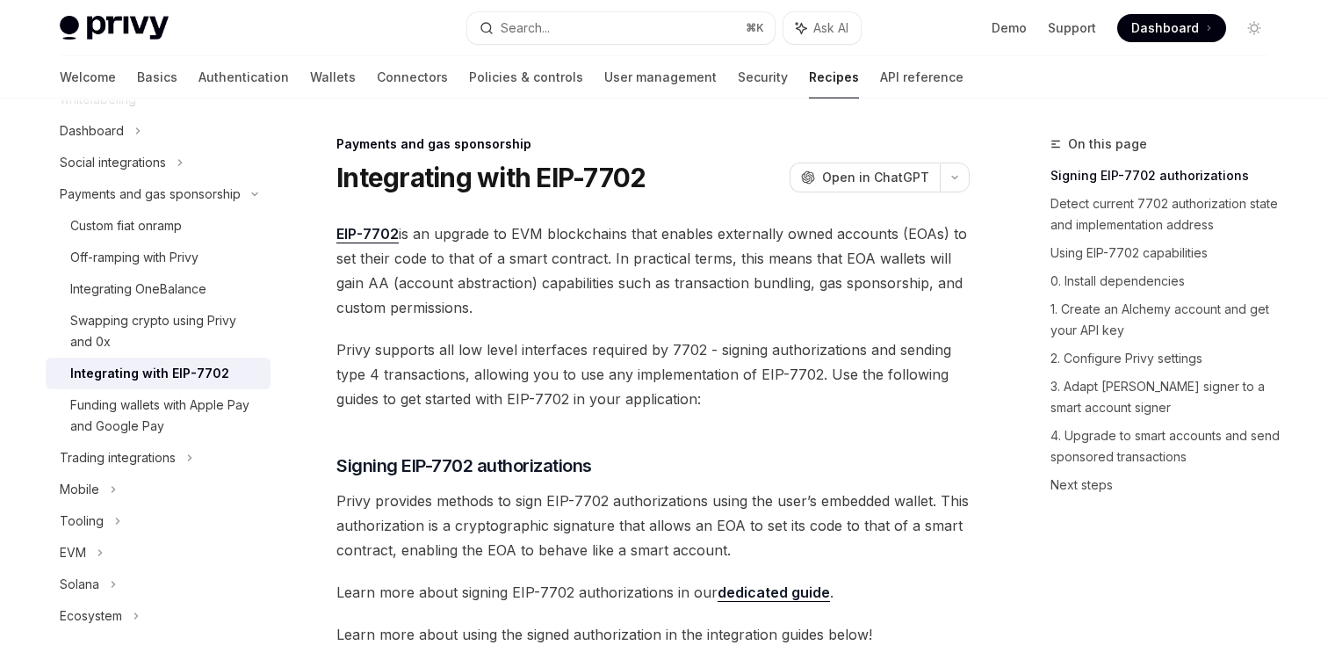
click at [417, 306] on span "EIP-7702 is an upgrade to EVM blockchains that enables externally owned account…" at bounding box center [652, 270] width 633 height 98
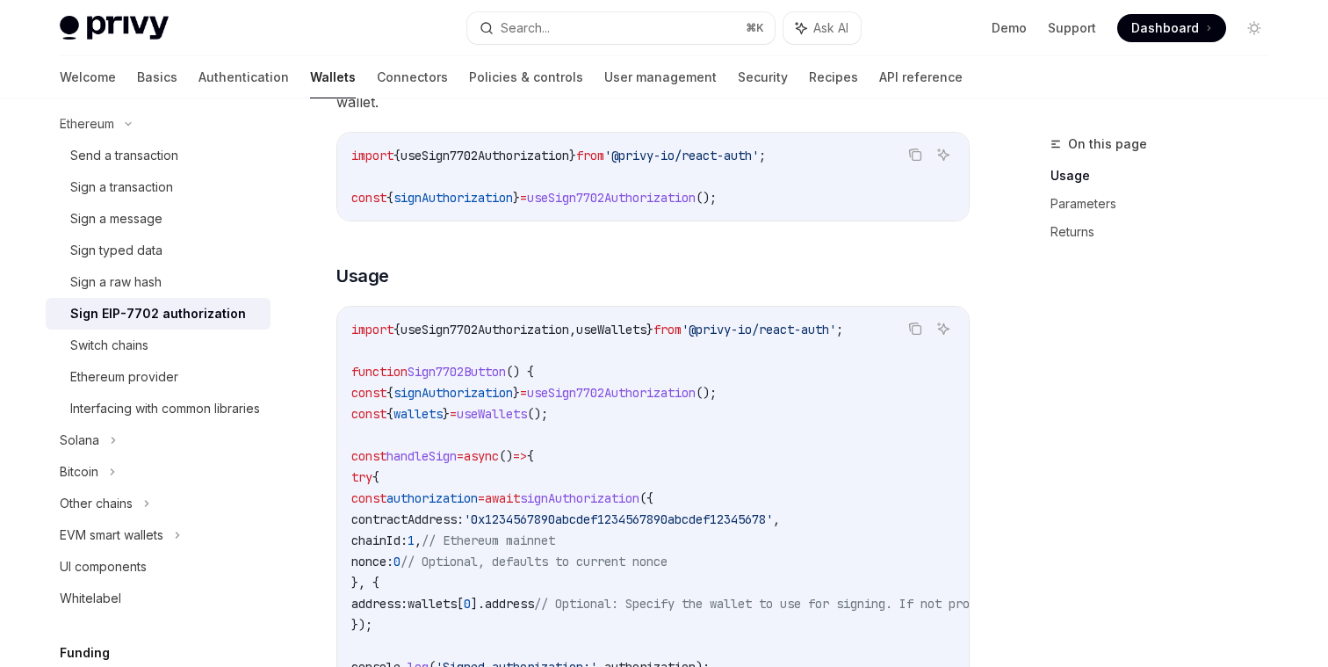
scroll to position [467, 0]
click at [687, 395] on span "useSign7702Authorization" at bounding box center [611, 391] width 169 height 16
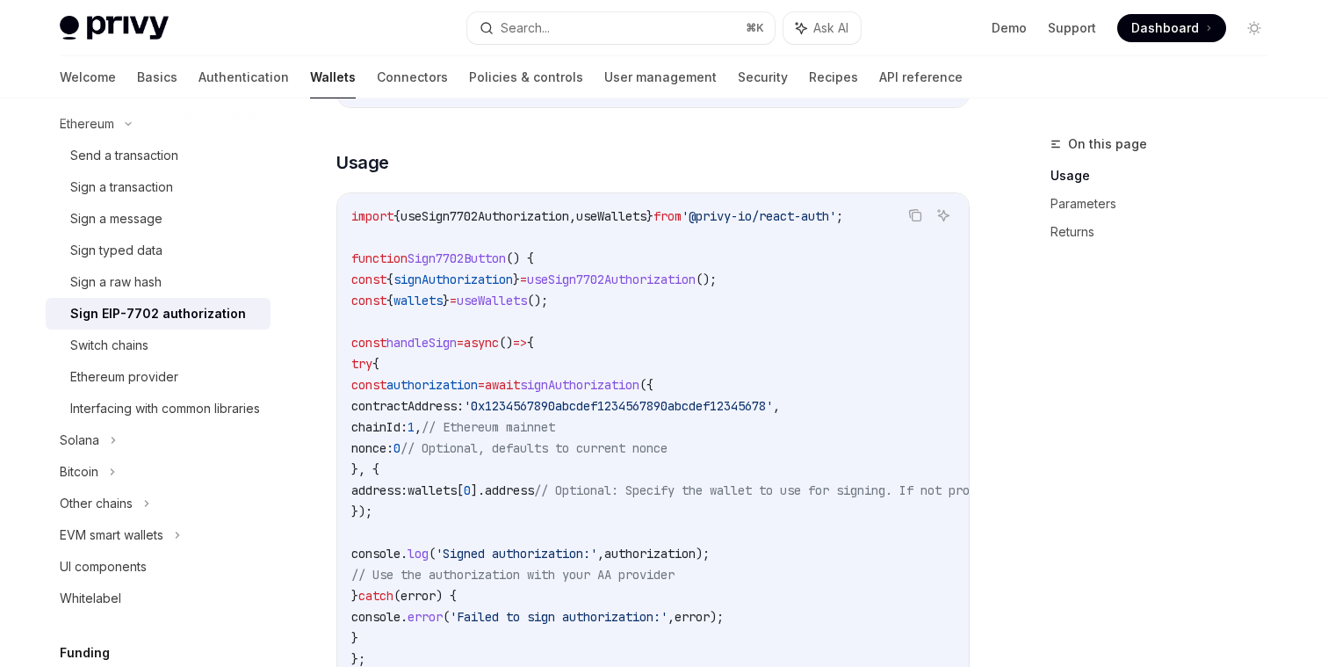
scroll to position [580, 0]
click at [683, 402] on span "'0x1234567890abcdef1234567890abcdef12345678'" at bounding box center [618, 405] width 309 height 16
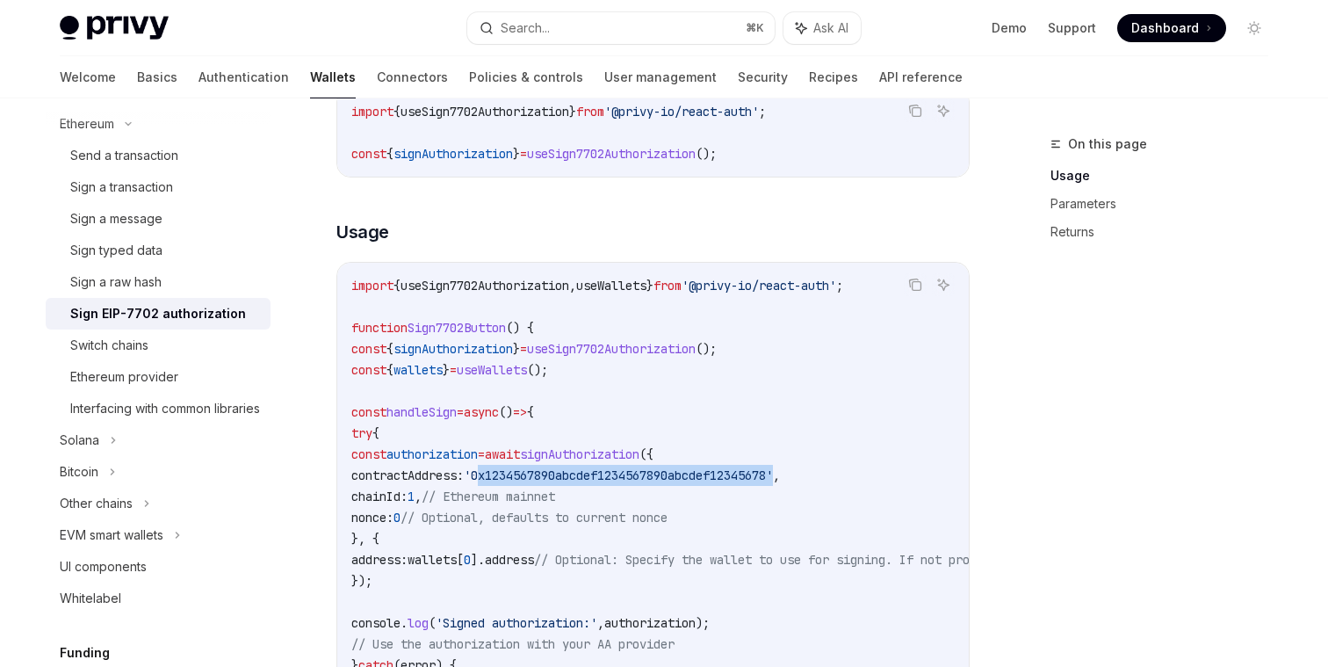
scroll to position [550, 0]
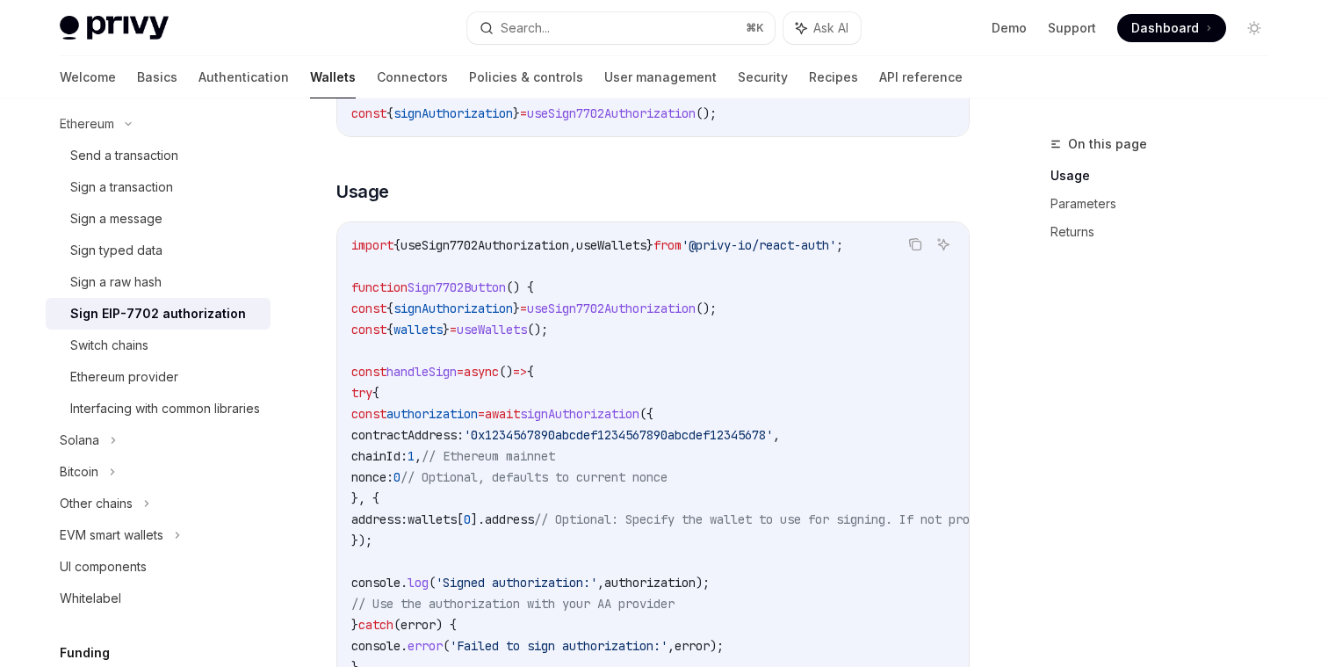
click at [639, 412] on span "signAuthorization" at bounding box center [579, 414] width 119 height 16
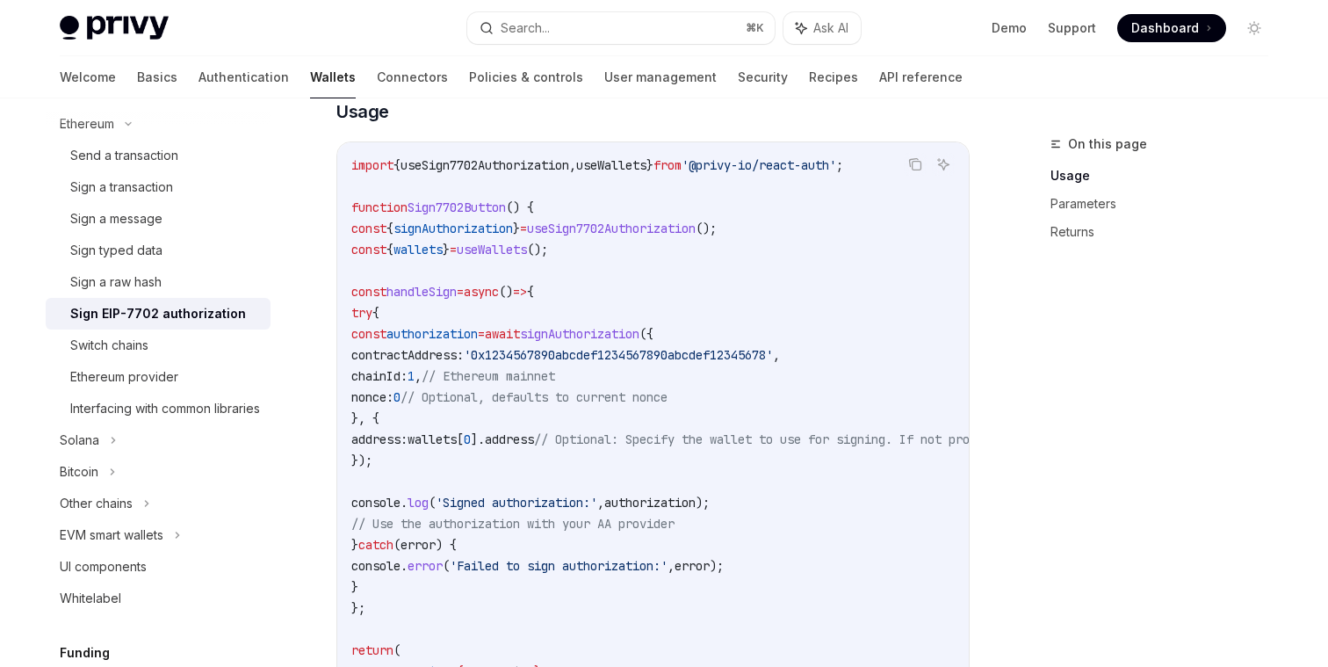
scroll to position [636, 0]
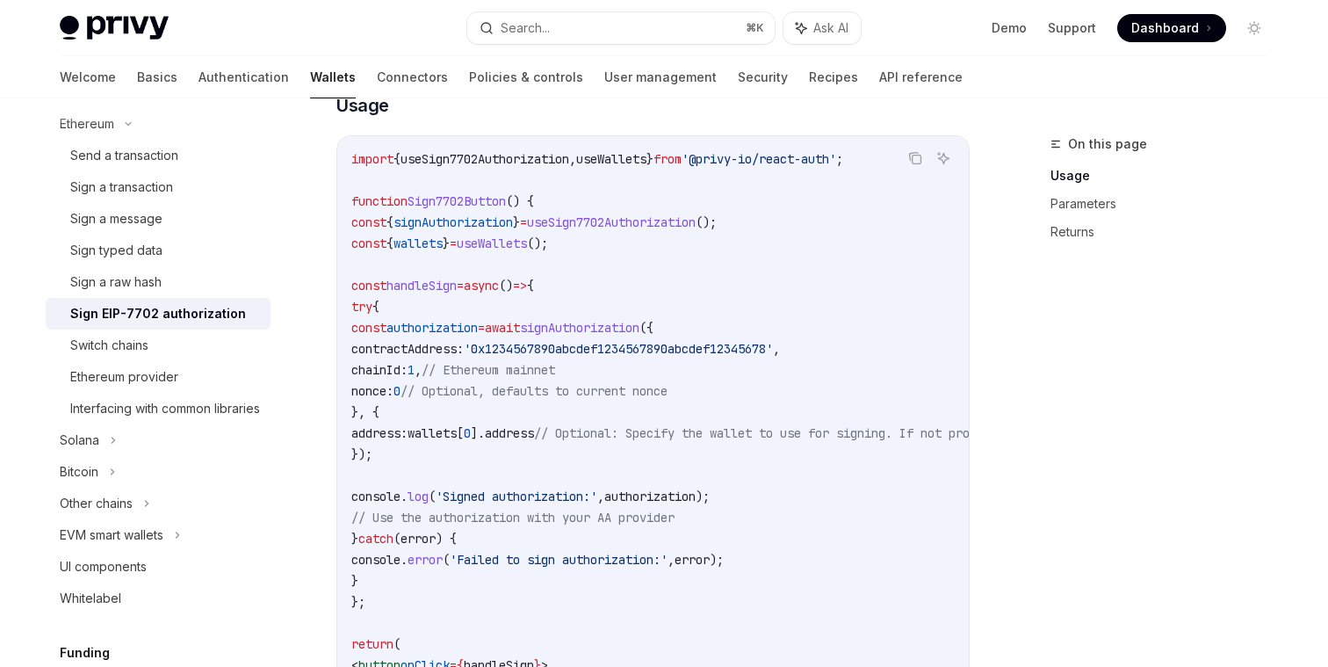
click at [457, 282] on span "handleSign" at bounding box center [421, 286] width 70 height 16
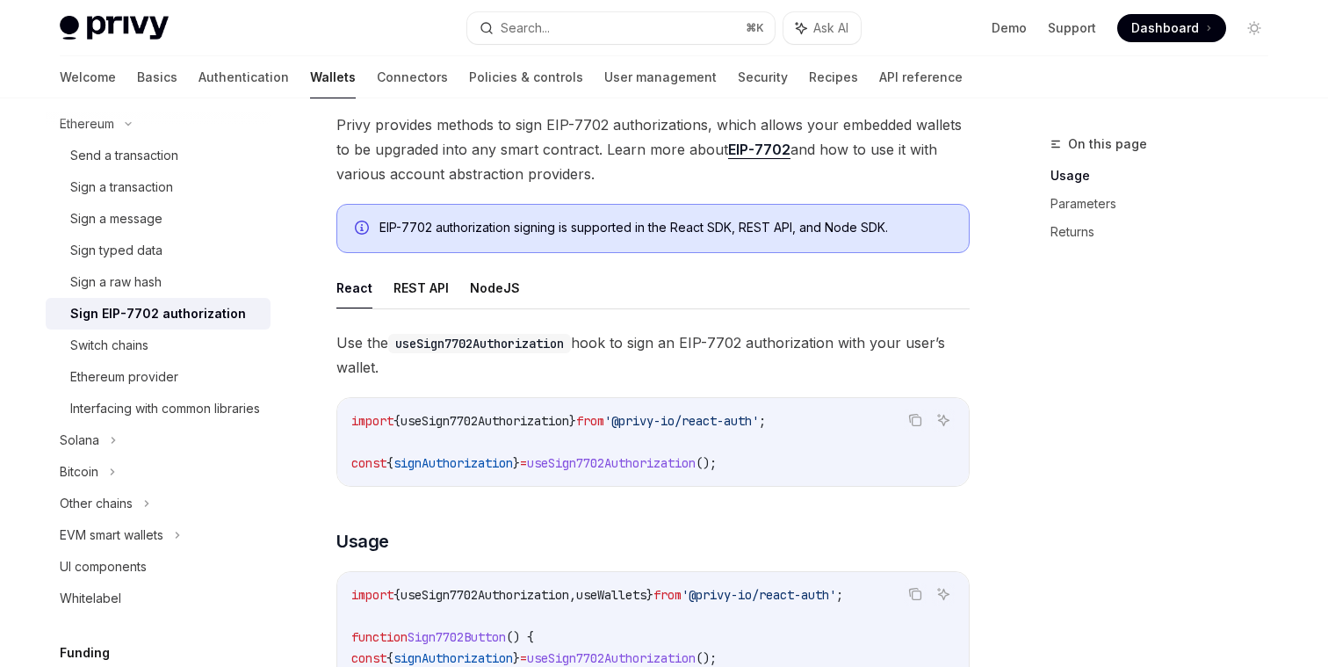
scroll to position [203, 0]
drag, startPoint x: 434, startPoint y: 141, endPoint x: 690, endPoint y: 163, distance: 257.5
click at [692, 163] on span "Privy provides methods to sign EIP-7702 authorizations, which allows your embed…" at bounding box center [652, 147] width 633 height 74
click at [690, 163] on span "Privy provides methods to sign EIP-7702 authorizations, which allows your embed…" at bounding box center [652, 147] width 633 height 74
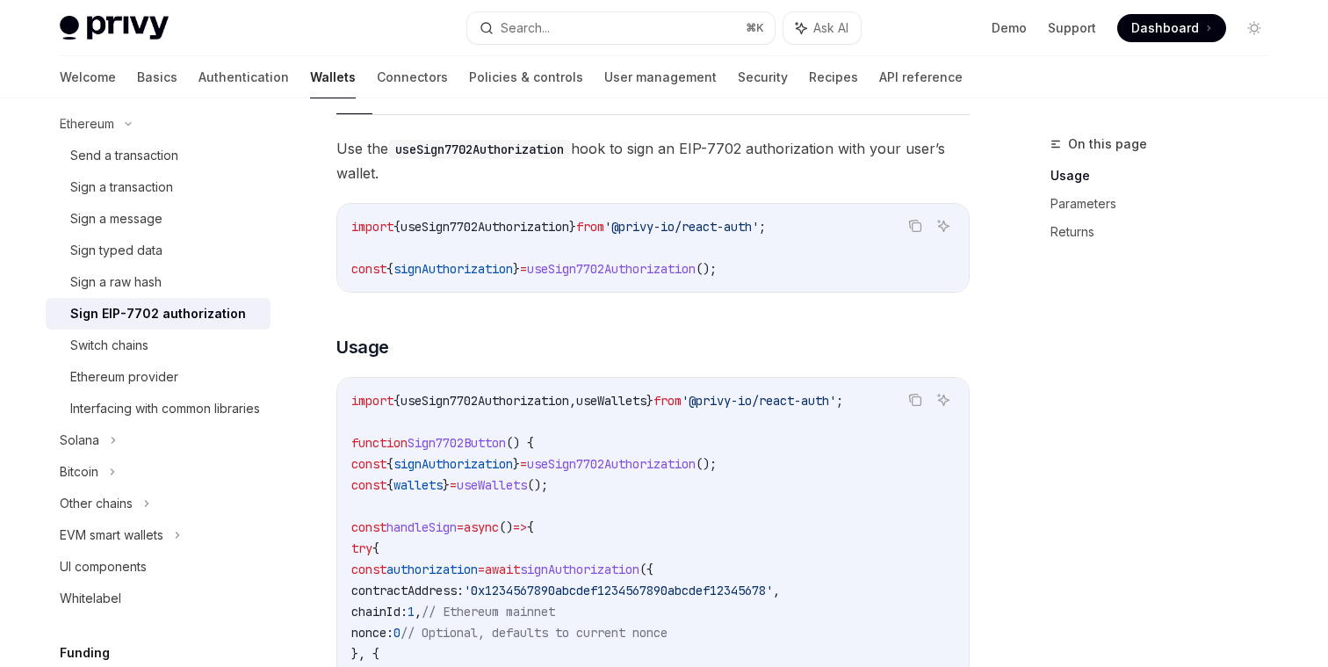
scroll to position [397, 0]
click at [643, 261] on span "useSign7702Authorization" at bounding box center [611, 266] width 169 height 16
click at [501, 458] on span "signAuthorization" at bounding box center [452, 461] width 119 height 16
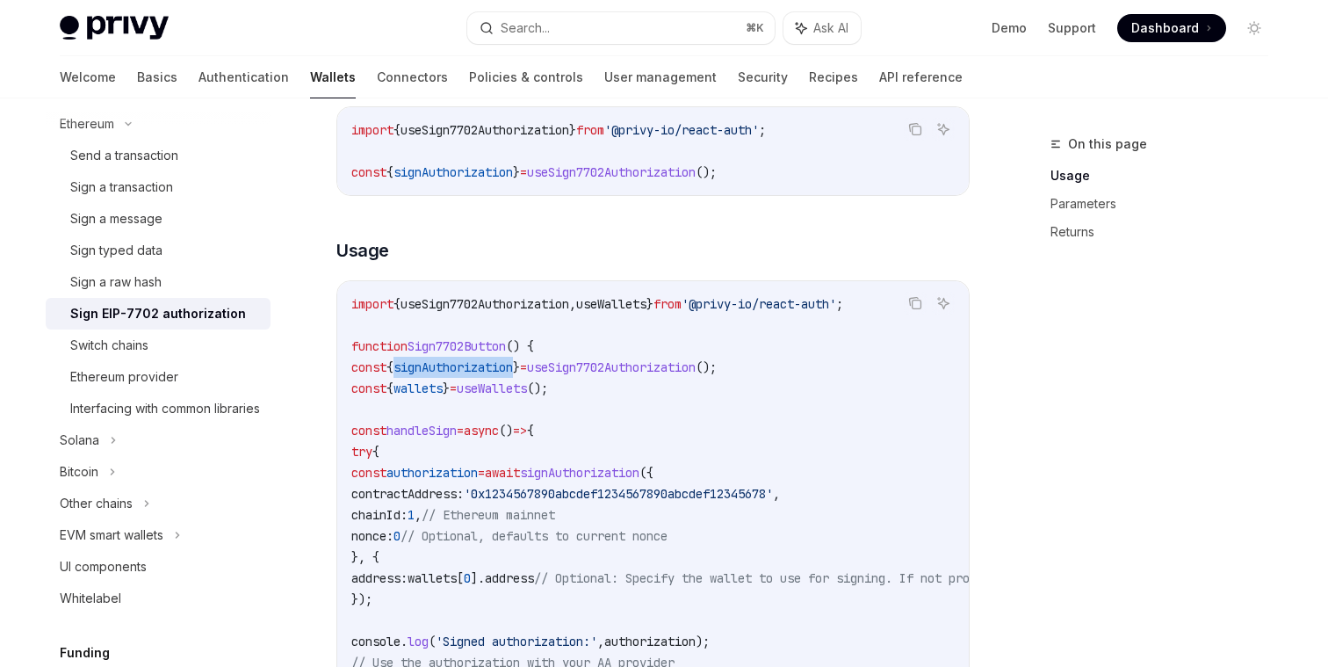
scroll to position [498, 0]
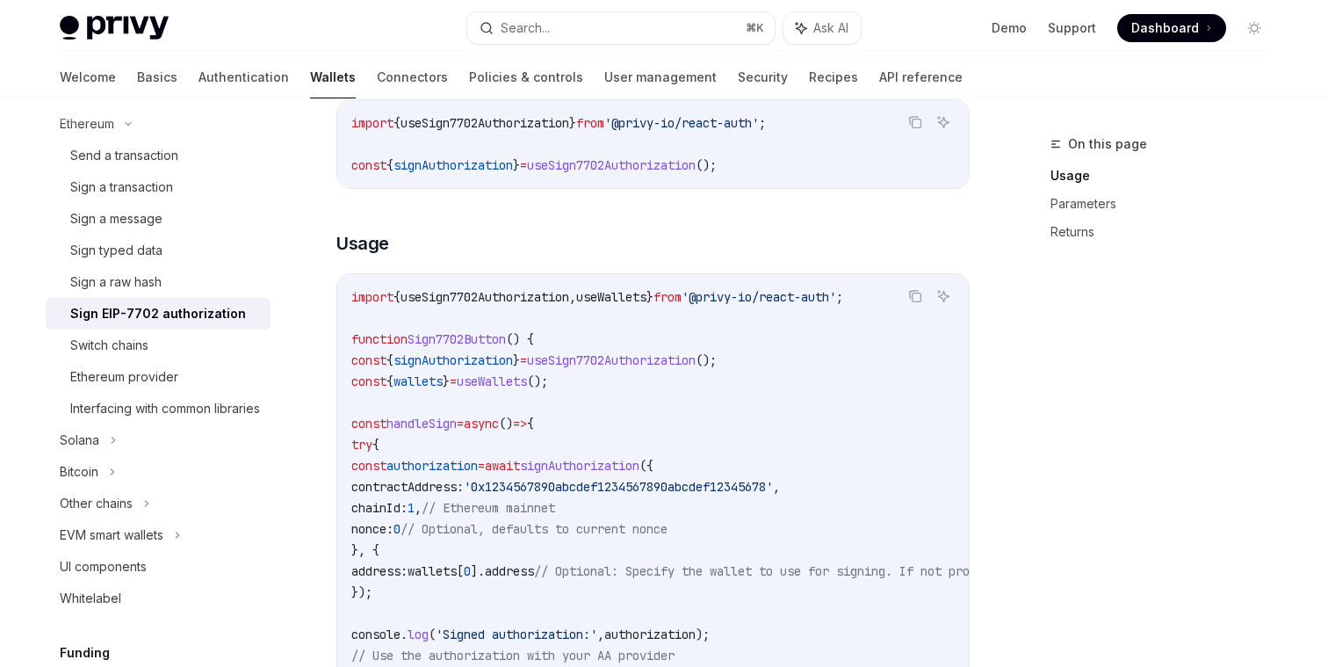
click at [666, 361] on span "useSign7702Authorization" at bounding box center [611, 360] width 169 height 16
click at [641, 360] on span "useSign7702Authorization" at bounding box center [611, 360] width 169 height 16
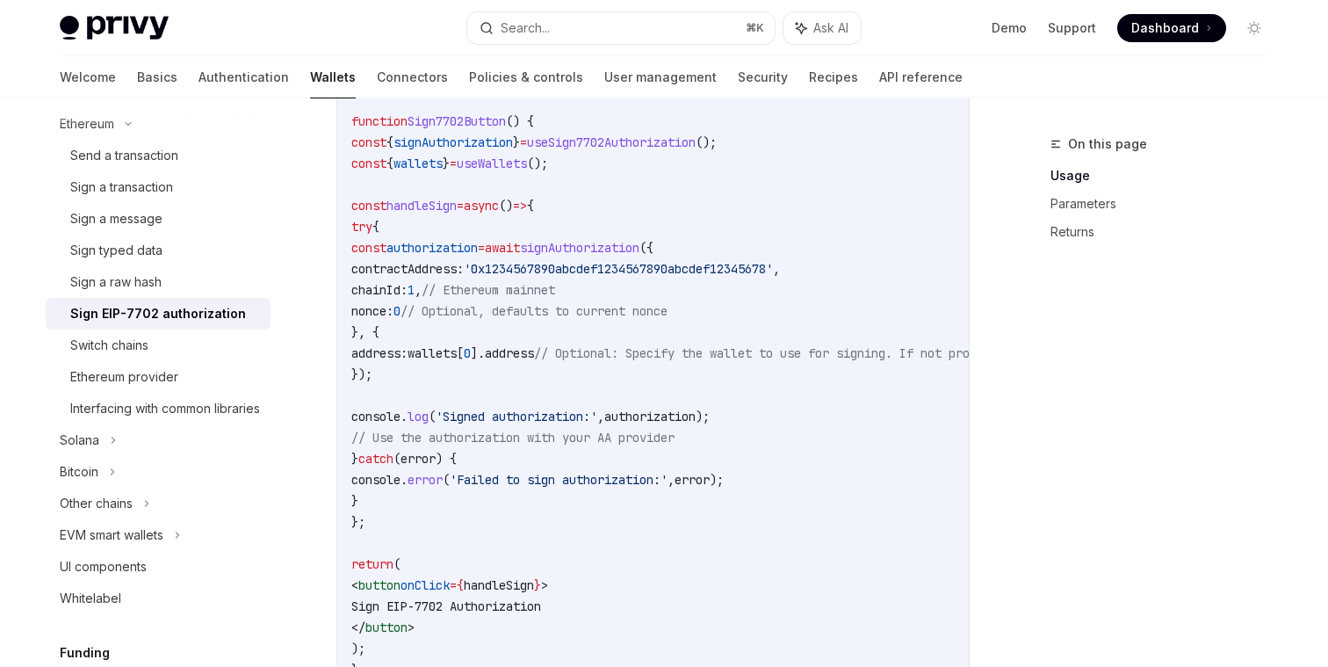
scroll to position [722, 0]
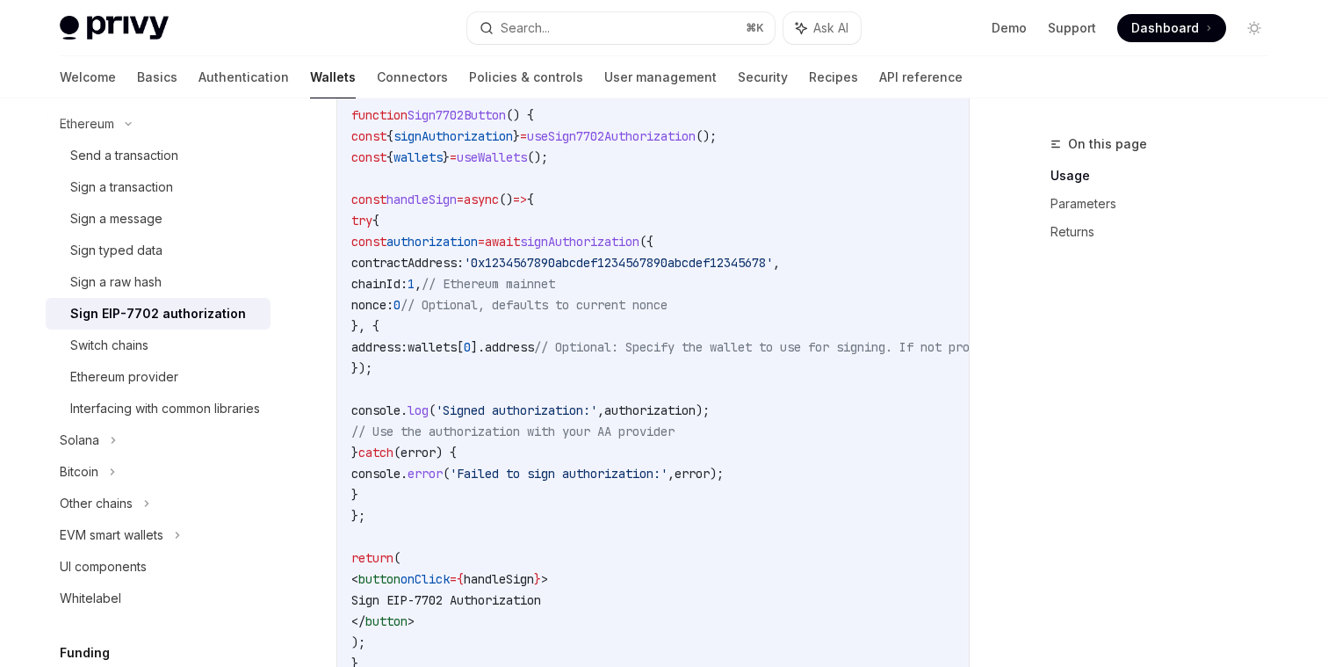
click at [478, 249] on span "authorization" at bounding box center [431, 242] width 91 height 16
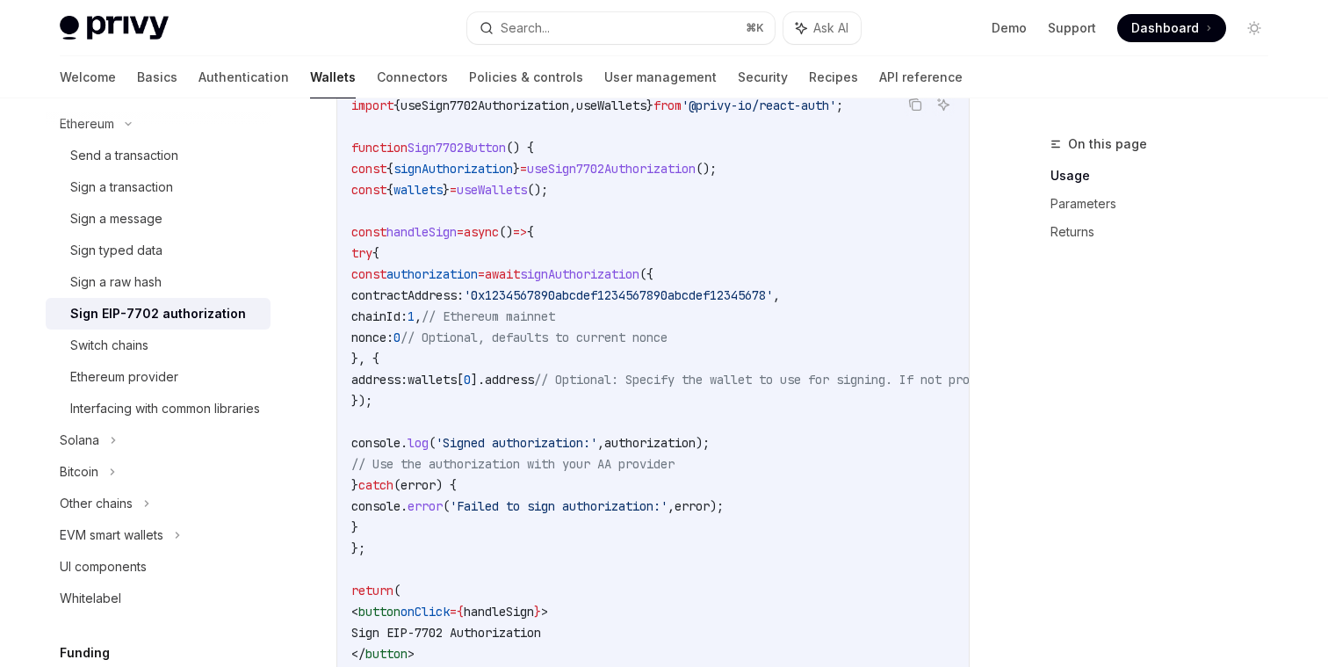
scroll to position [688, 0]
click at [464, 293] on span "contractAddress:" at bounding box center [407, 297] width 112 height 16
click at [639, 271] on span "signAuthorization" at bounding box center [579, 276] width 119 height 16
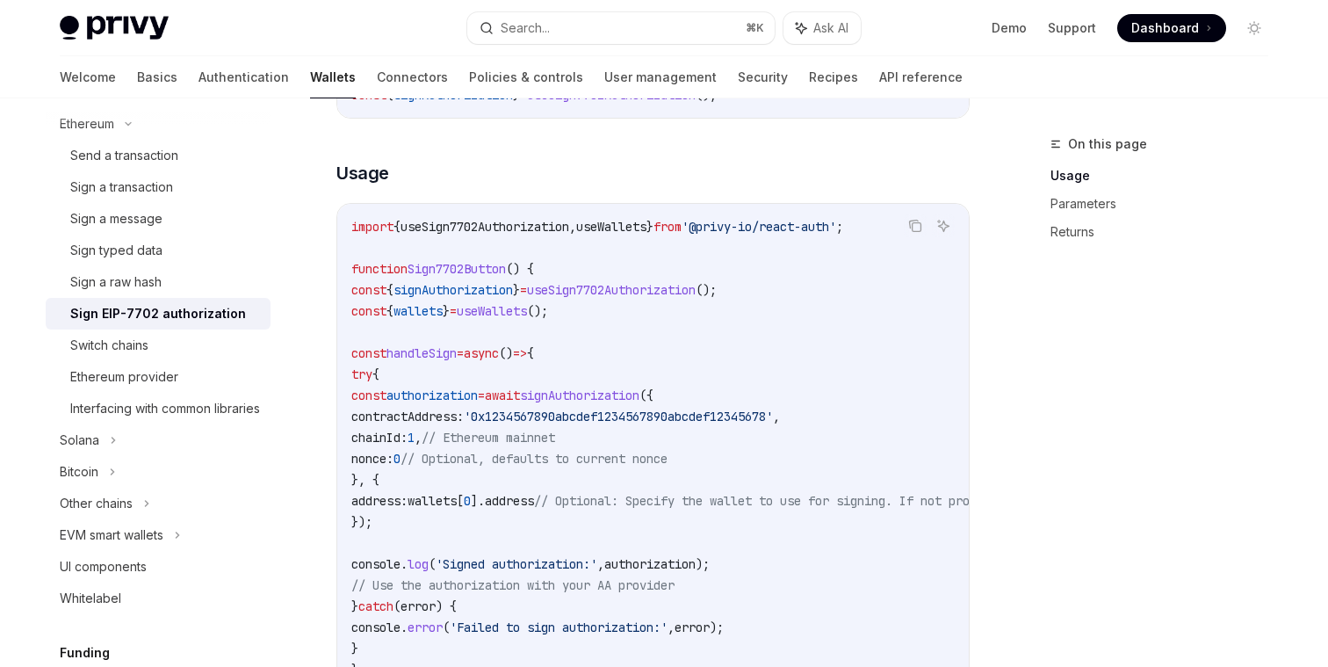
scroll to position [566, 0]
click at [680, 295] on span "useSign7702Authorization" at bounding box center [611, 293] width 169 height 16
copy span "useSign7702Authorization"
click at [612, 45] on div "Privy Docs home page Search... ⌘ K Ask AI Demo Support Dashboard Dashboard Sear…" at bounding box center [664, 28] width 1208 height 56
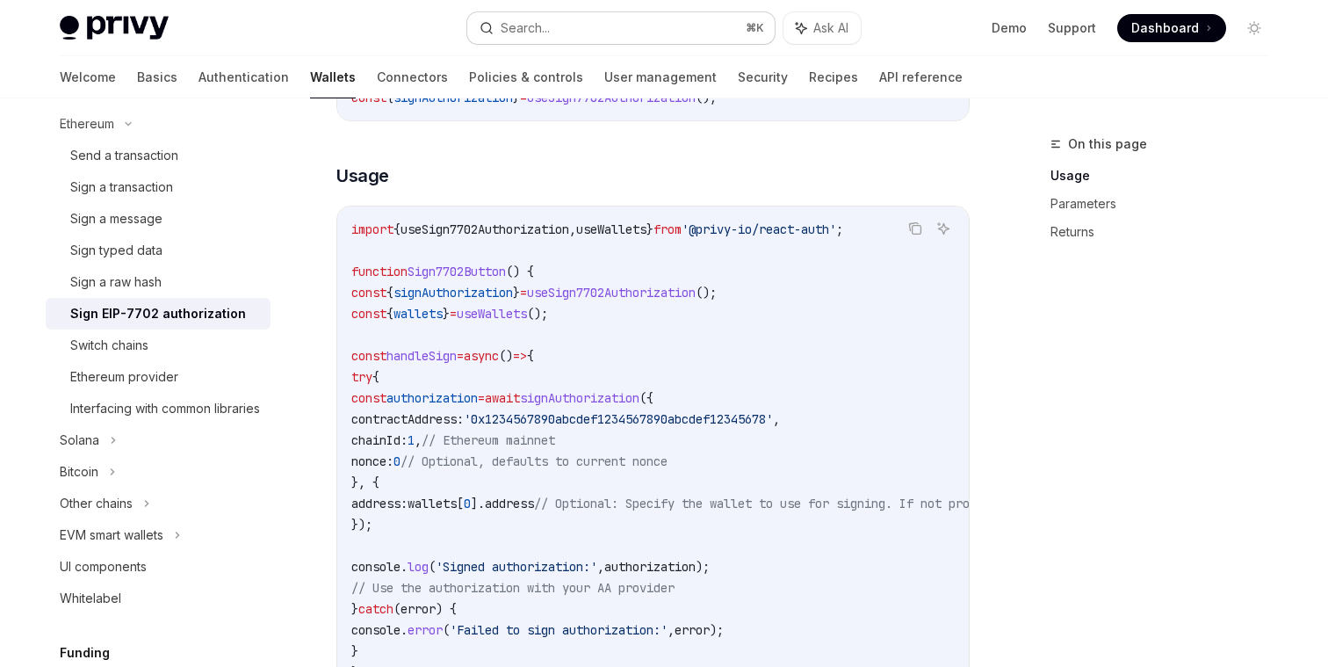
click at [607, 35] on button "Search... ⌘ K" at bounding box center [620, 28] width 307 height 32
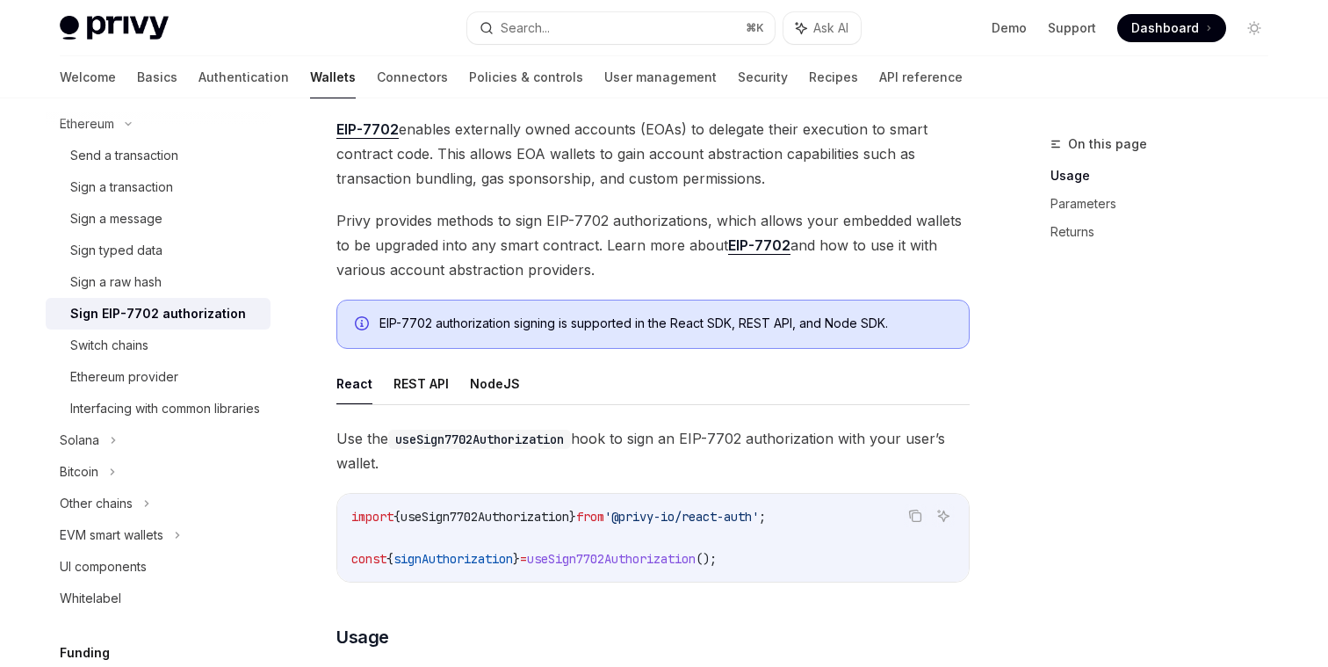
scroll to position [98, 0]
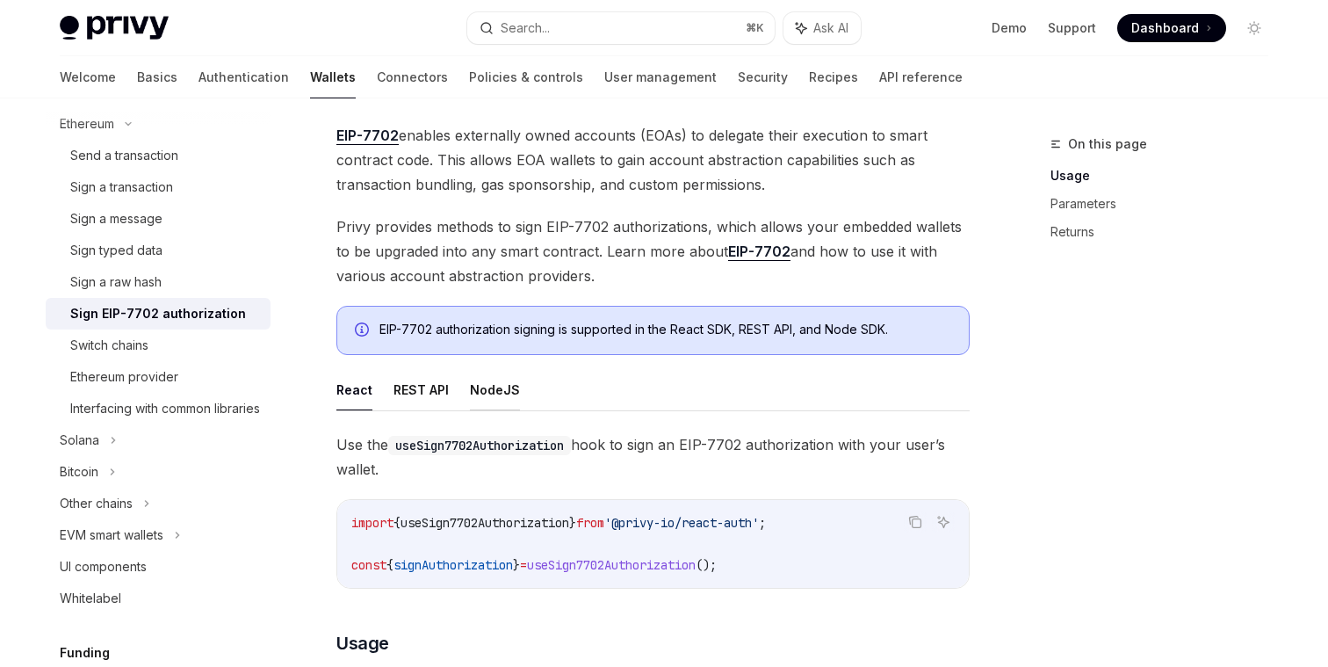
click at [474, 391] on button "NodeJS" at bounding box center [495, 389] width 50 height 41
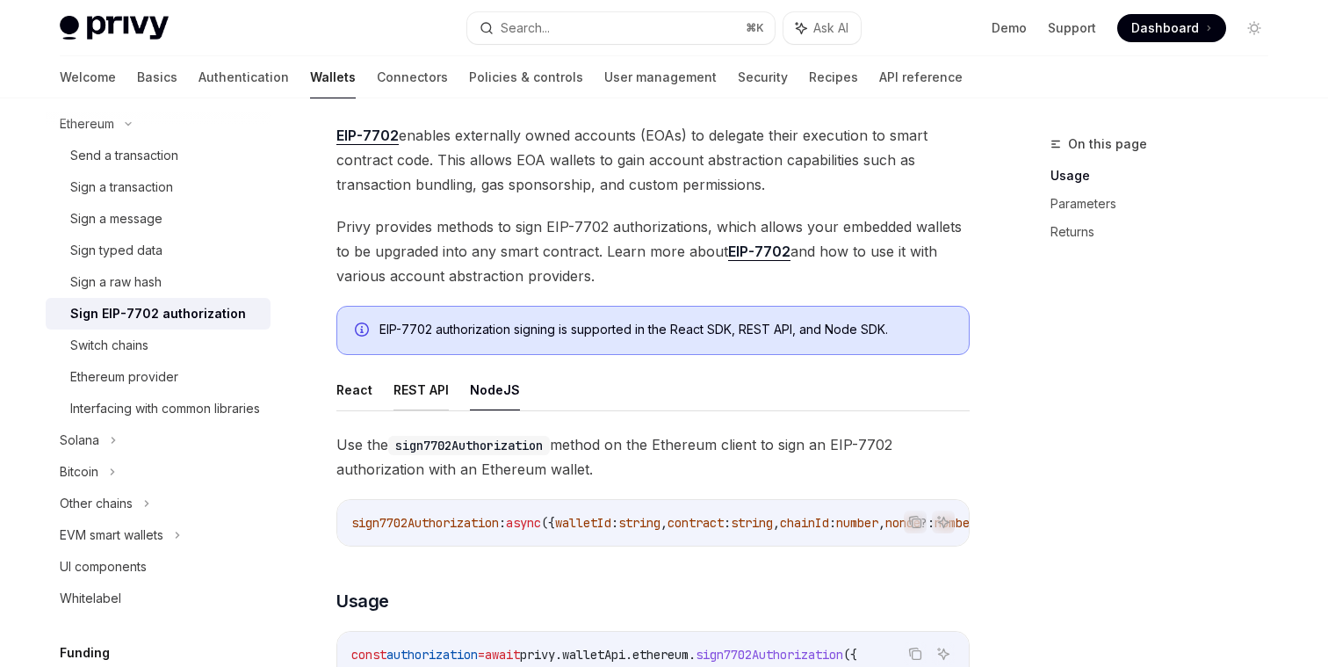
click at [426, 389] on button "REST API" at bounding box center [420, 389] width 55 height 41
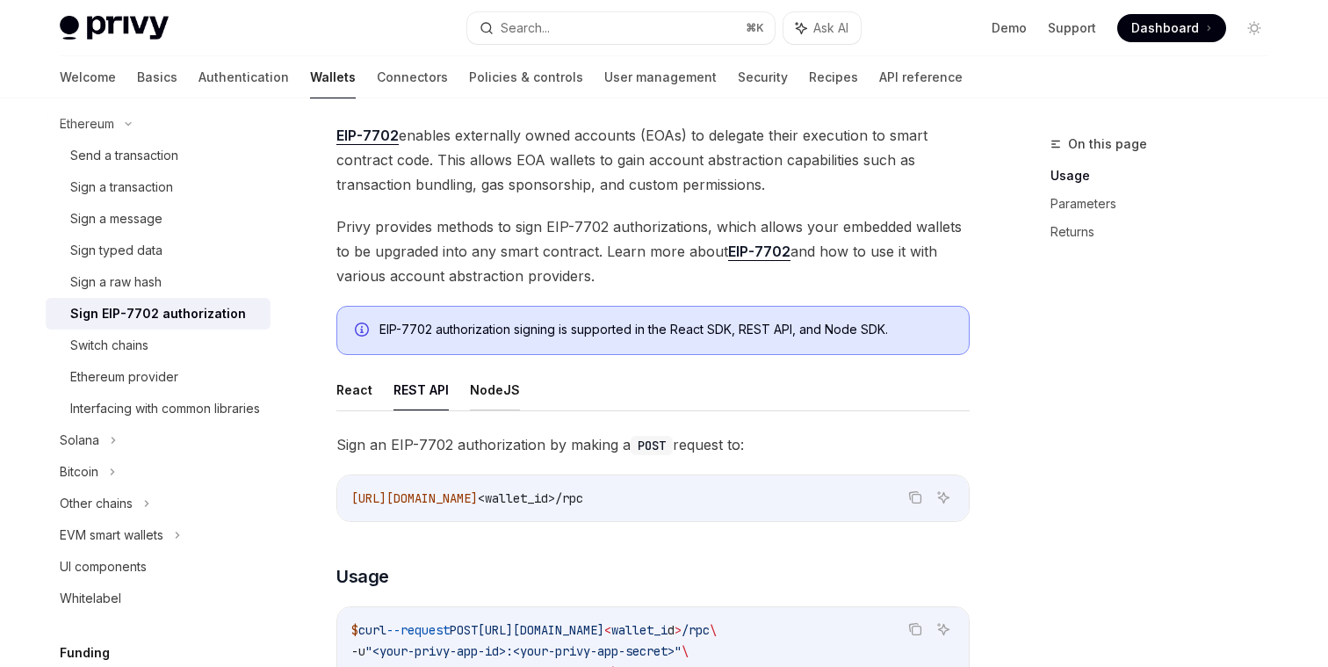
click at [494, 392] on button "NodeJS" at bounding box center [495, 389] width 50 height 41
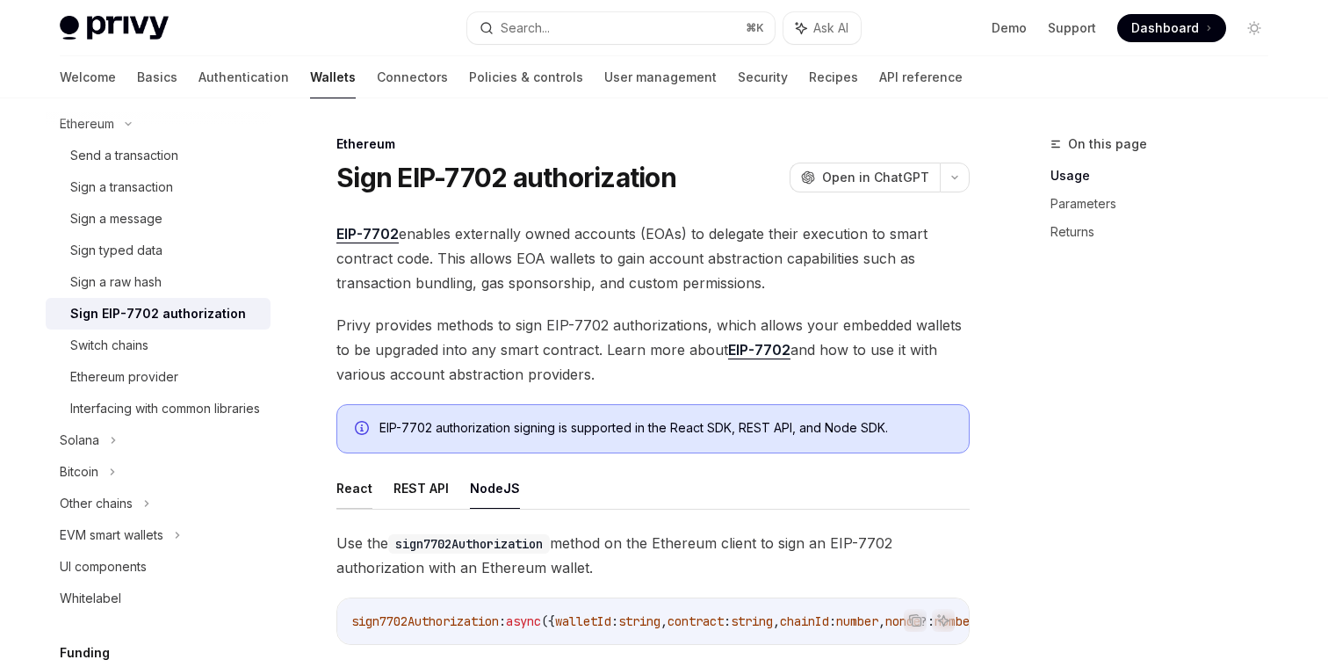
click at [352, 487] on button "React" at bounding box center [354, 487] width 36 height 41
type textarea "*"
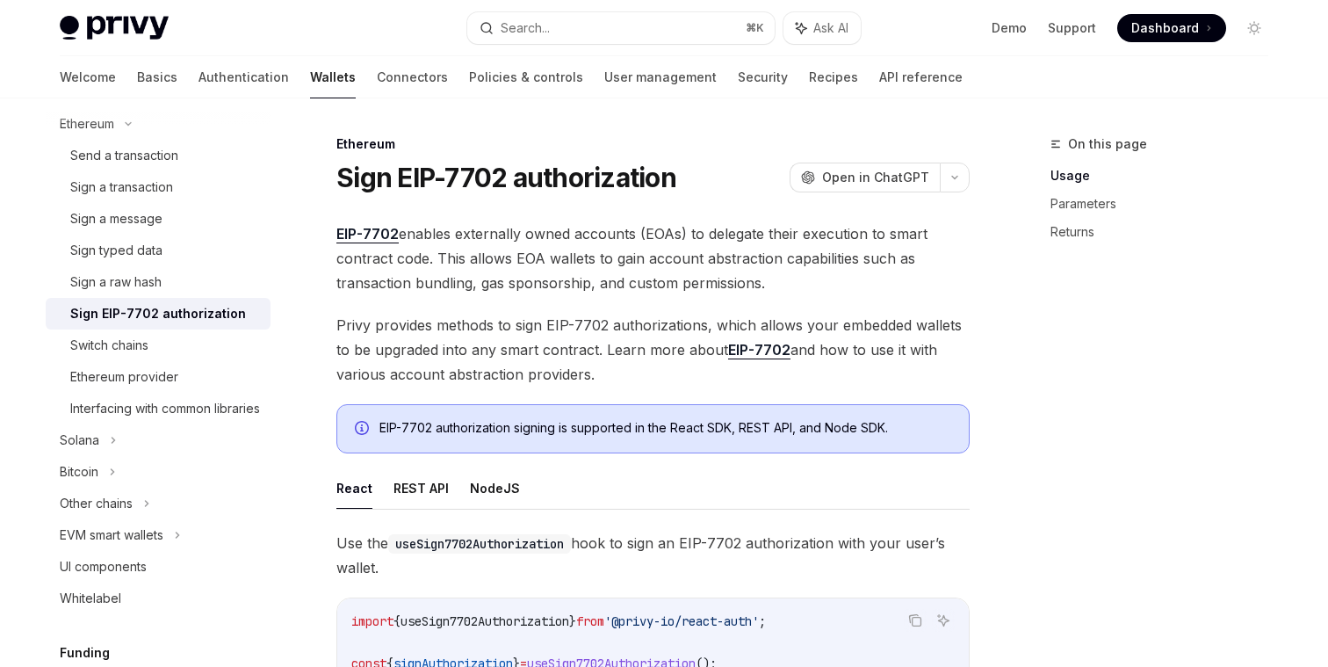
click at [454, 415] on div "EIP-7702 authorization signing is supported in the React SDK, REST API, and Nod…" at bounding box center [652, 428] width 633 height 49
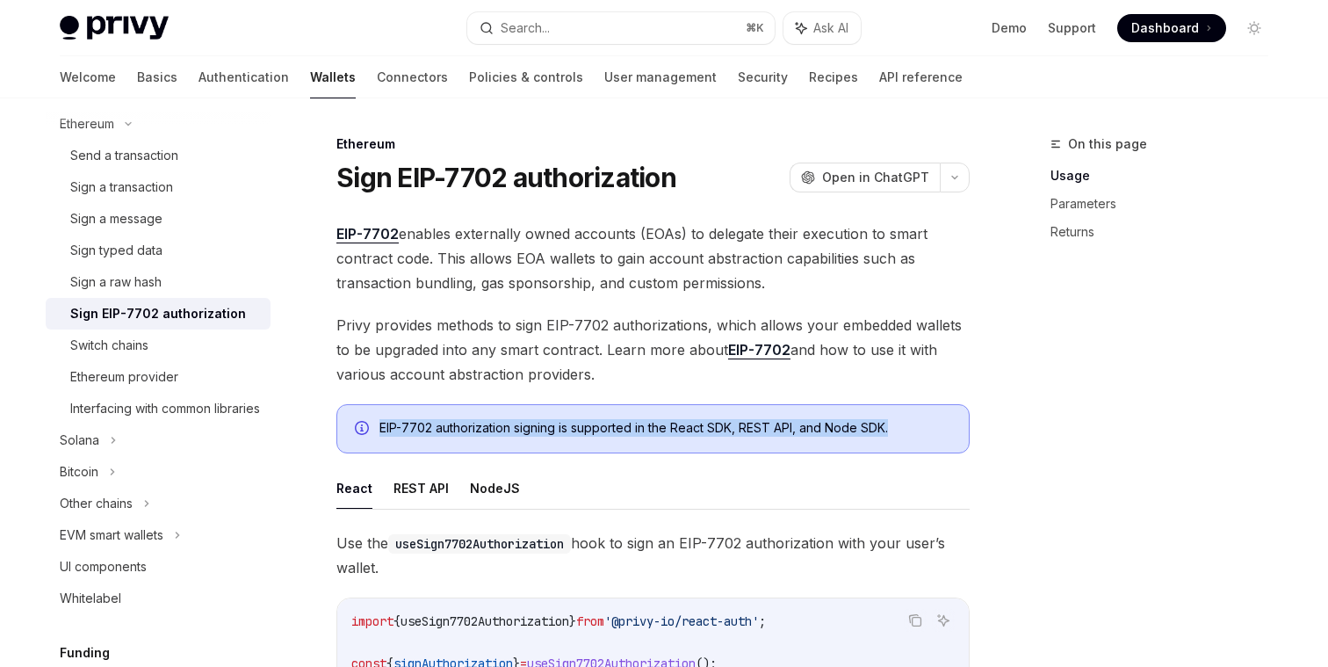
click at [454, 415] on div "EIP-7702 authorization signing is supported in the React SDK, REST API, and Nod…" at bounding box center [652, 428] width 633 height 49
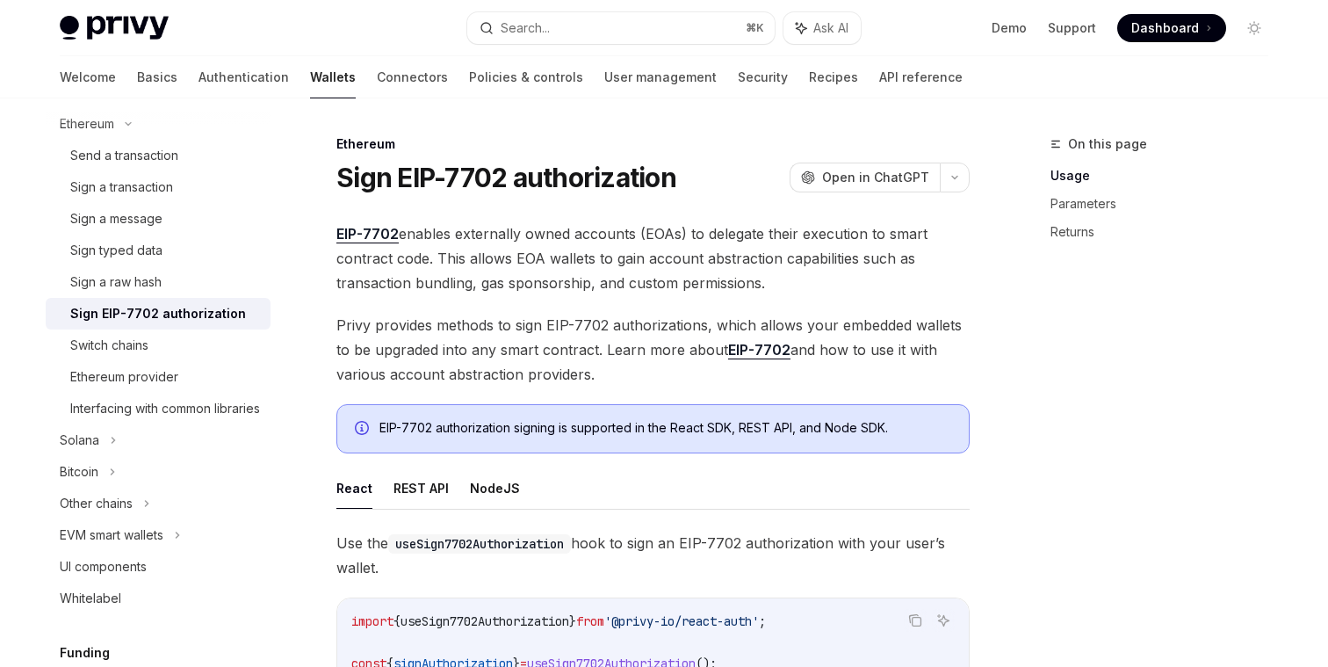
click at [637, 322] on span "Privy provides methods to sign EIP-7702 authorizations, which allows your embed…" at bounding box center [652, 350] width 633 height 74
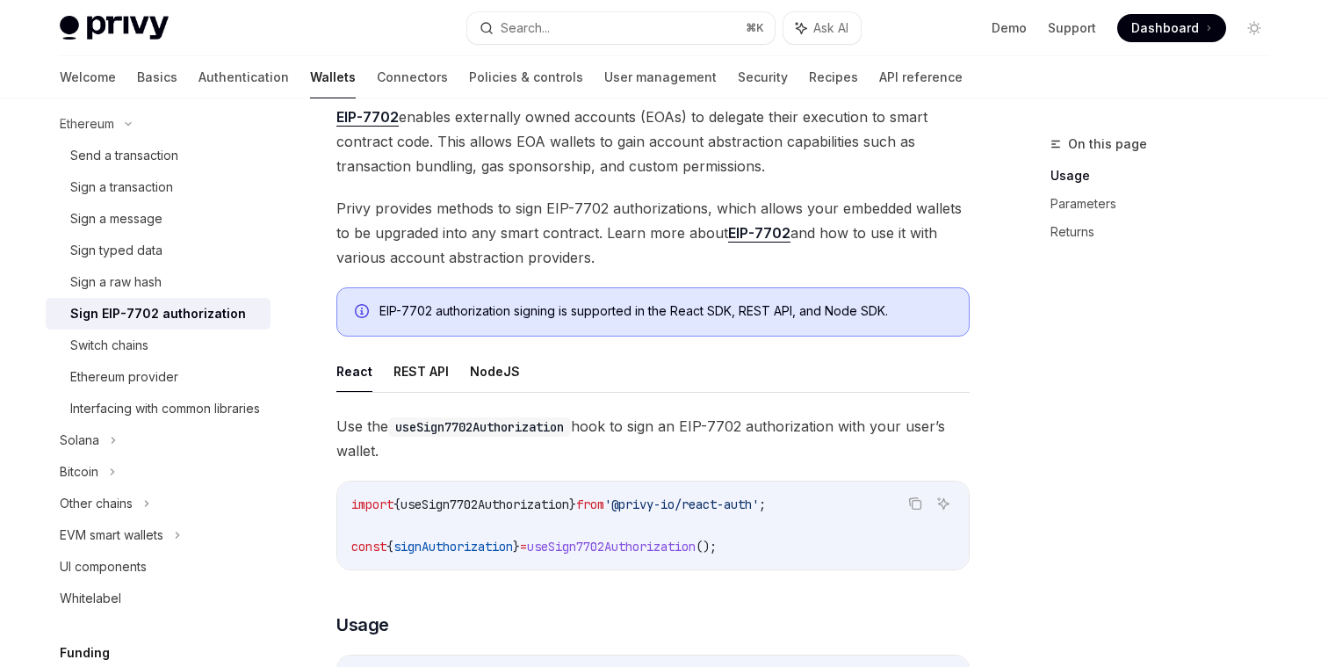
scroll to position [118, 0]
click at [448, 543] on span "signAuthorization" at bounding box center [452, 545] width 119 height 16
copy span "signAuthorization"
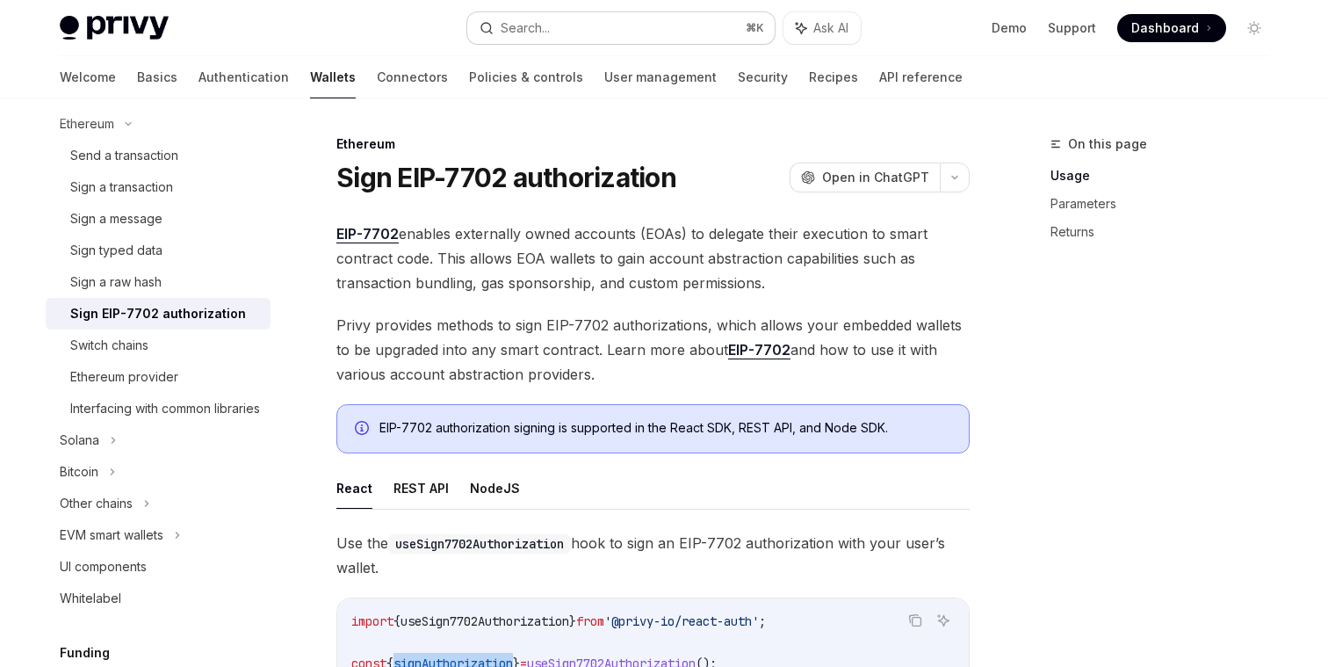
click at [621, 32] on button "Search... ⌘ K" at bounding box center [620, 28] width 307 height 32
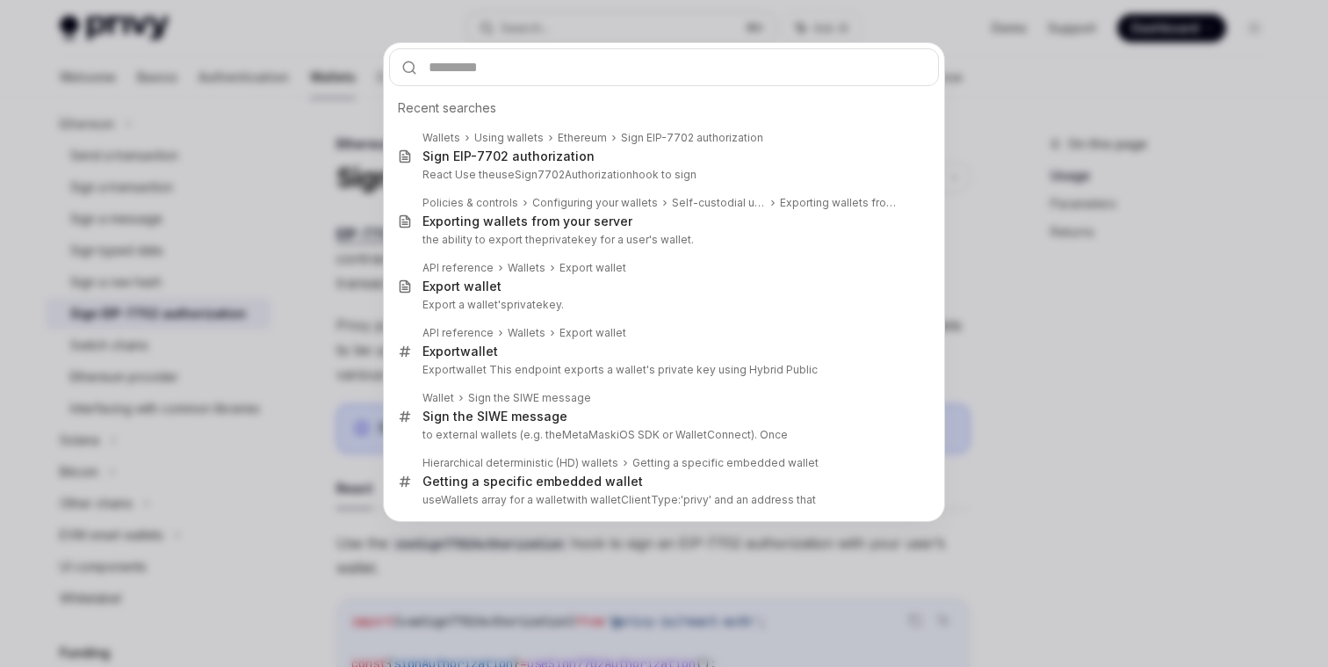
type input "**********"
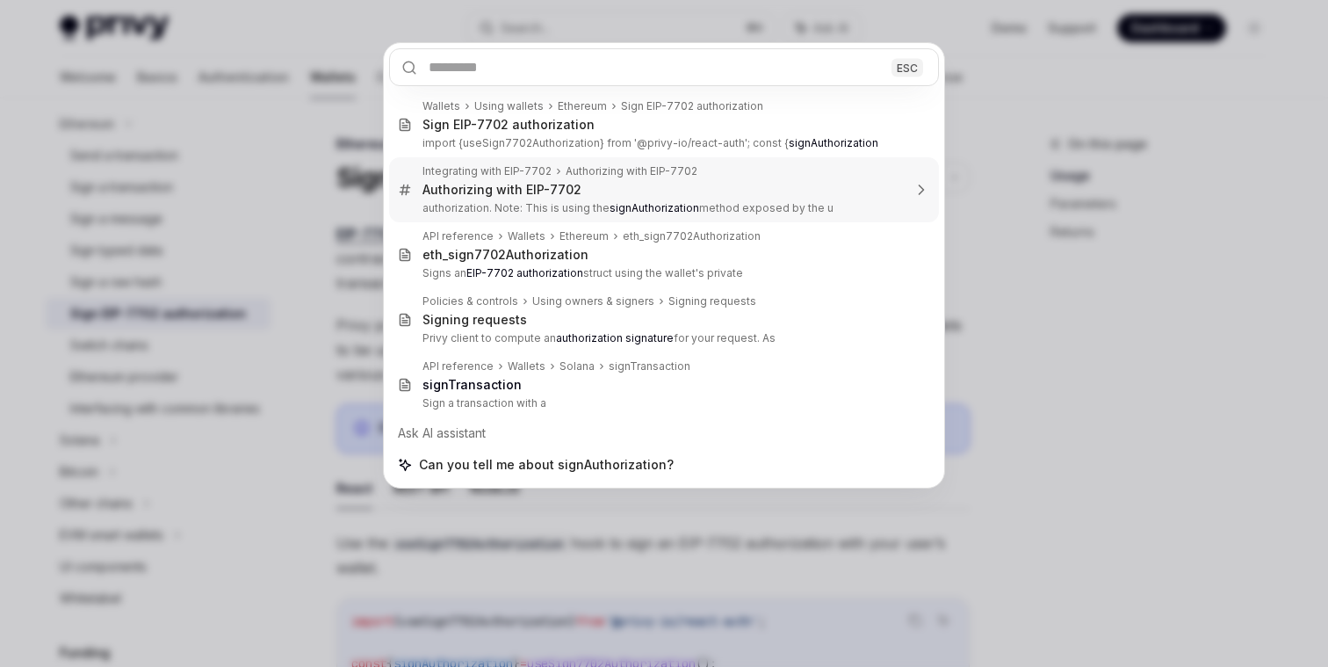
type textarea "*"
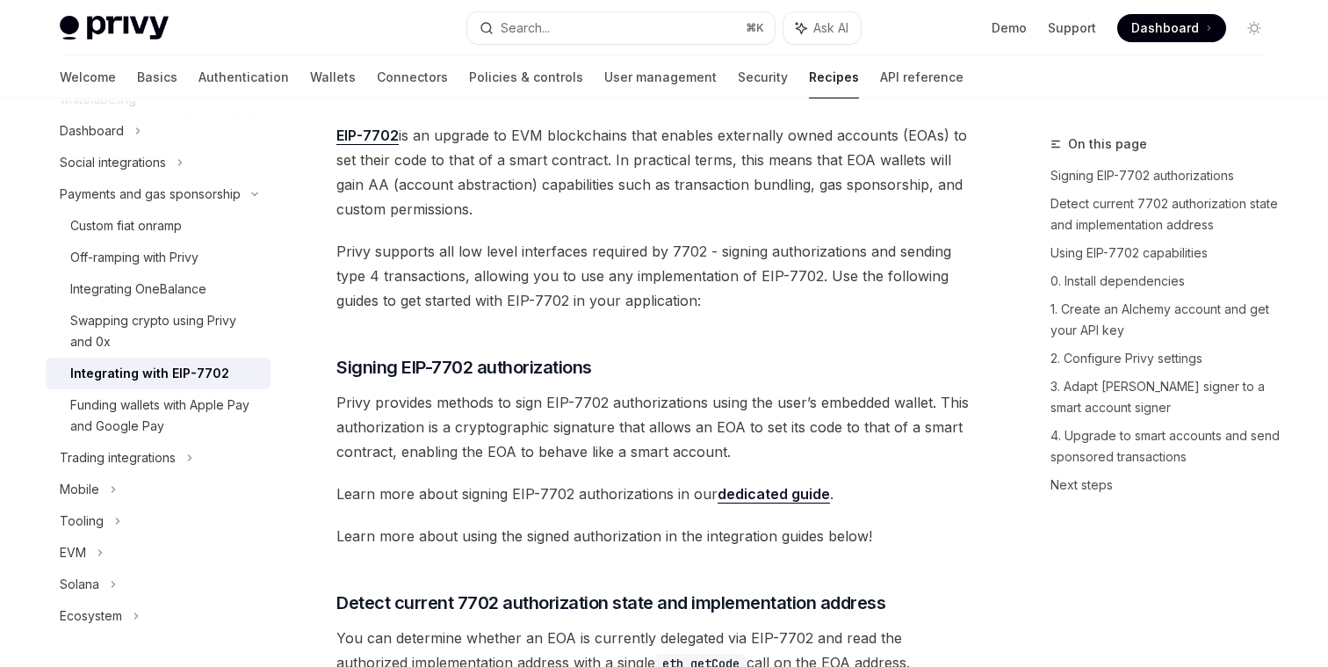
scroll to position [217, 0]
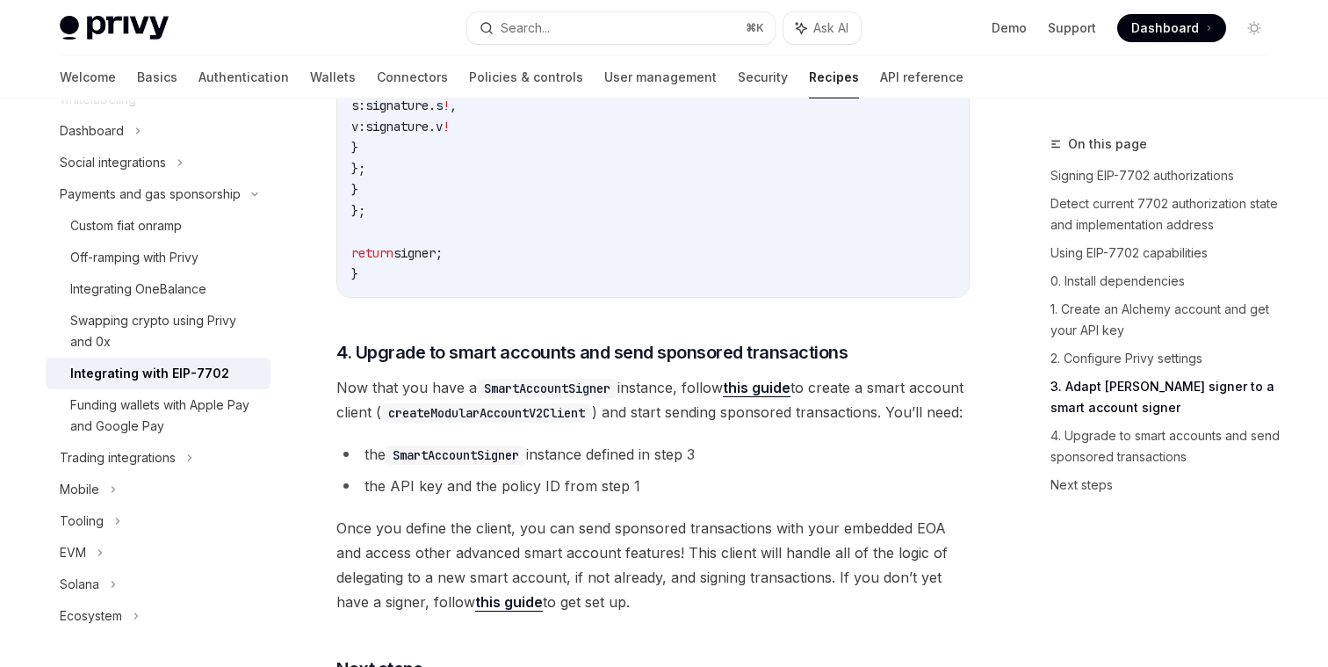
scroll to position [4136, 0]
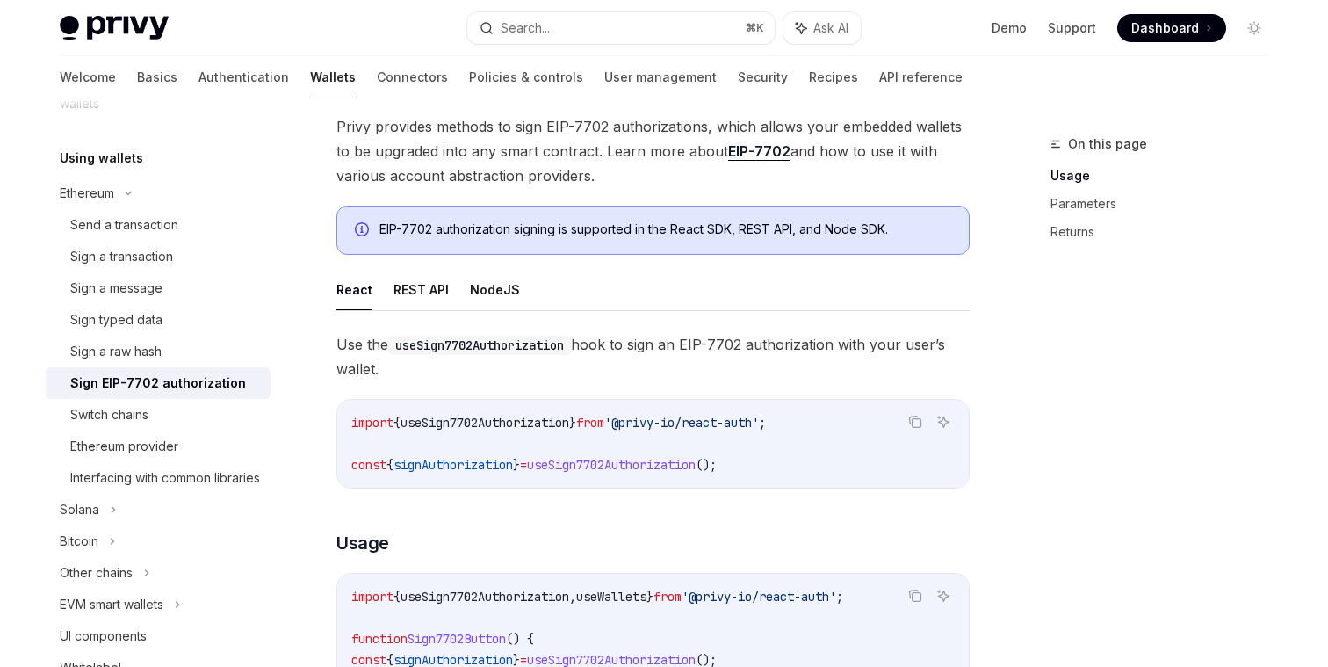
scroll to position [202, 0]
